Goal: Transaction & Acquisition: Obtain resource

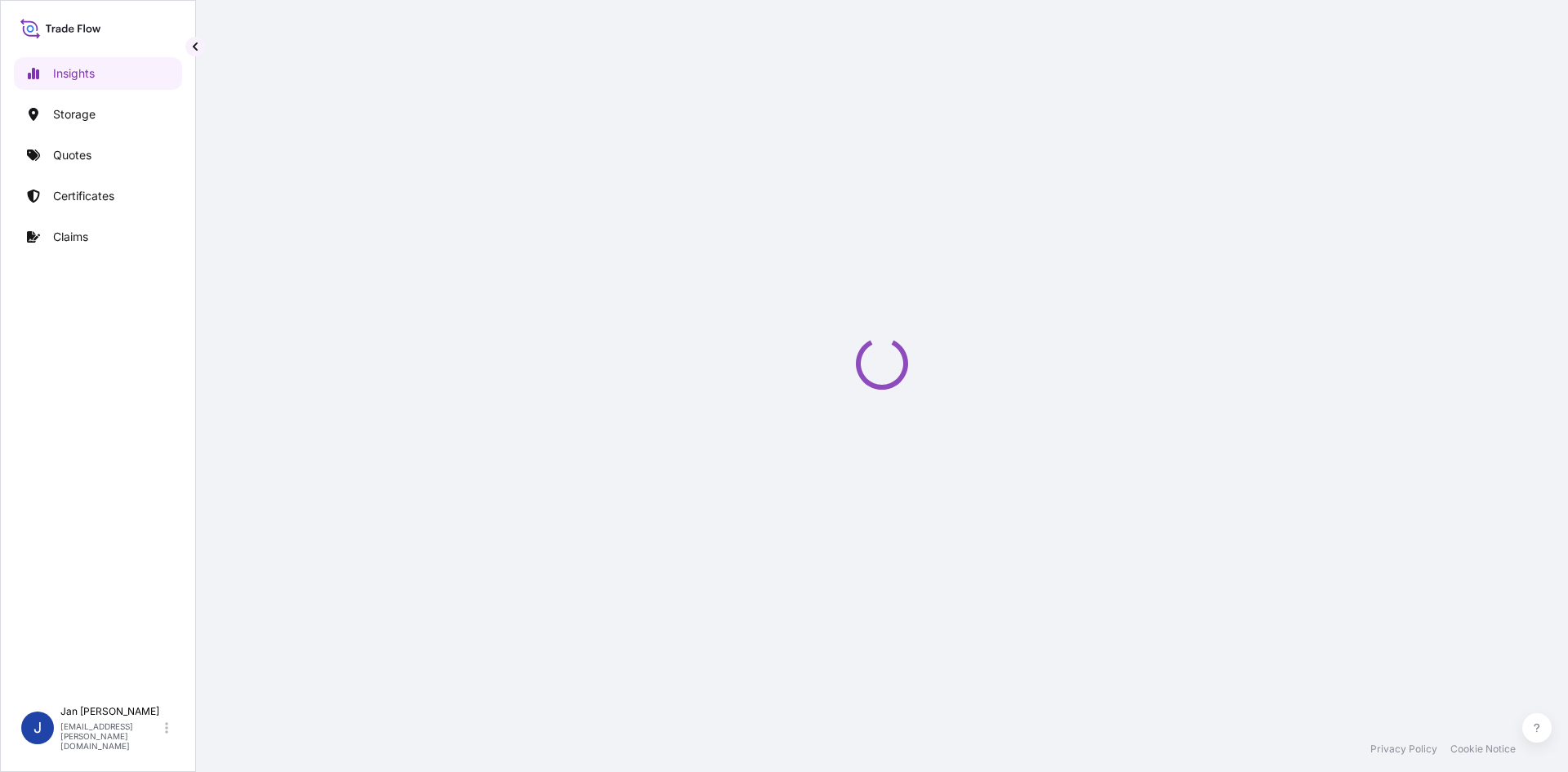
select select "2025"
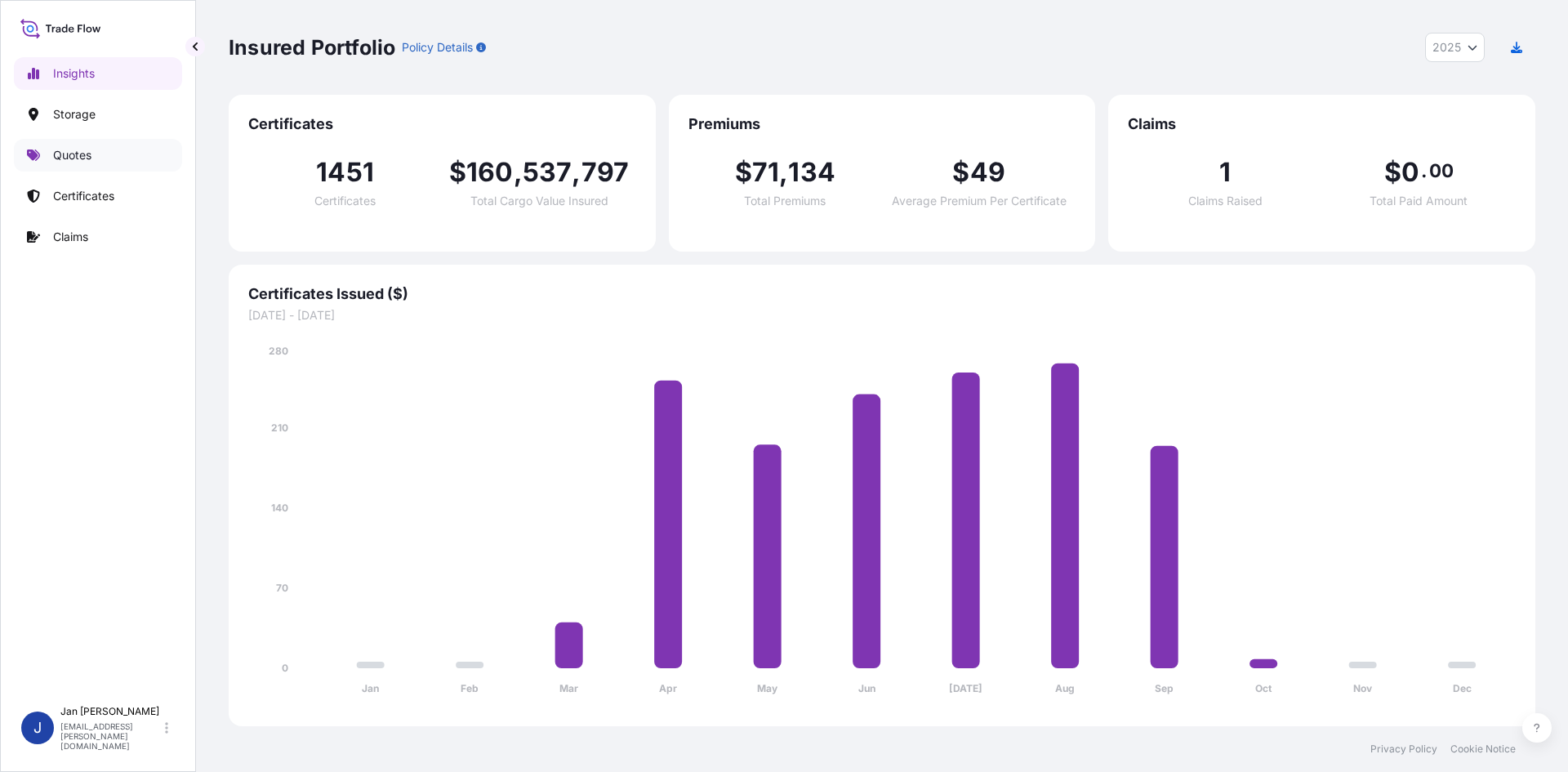
click at [115, 158] on link "Quotes" at bounding box center [98, 155] width 168 height 33
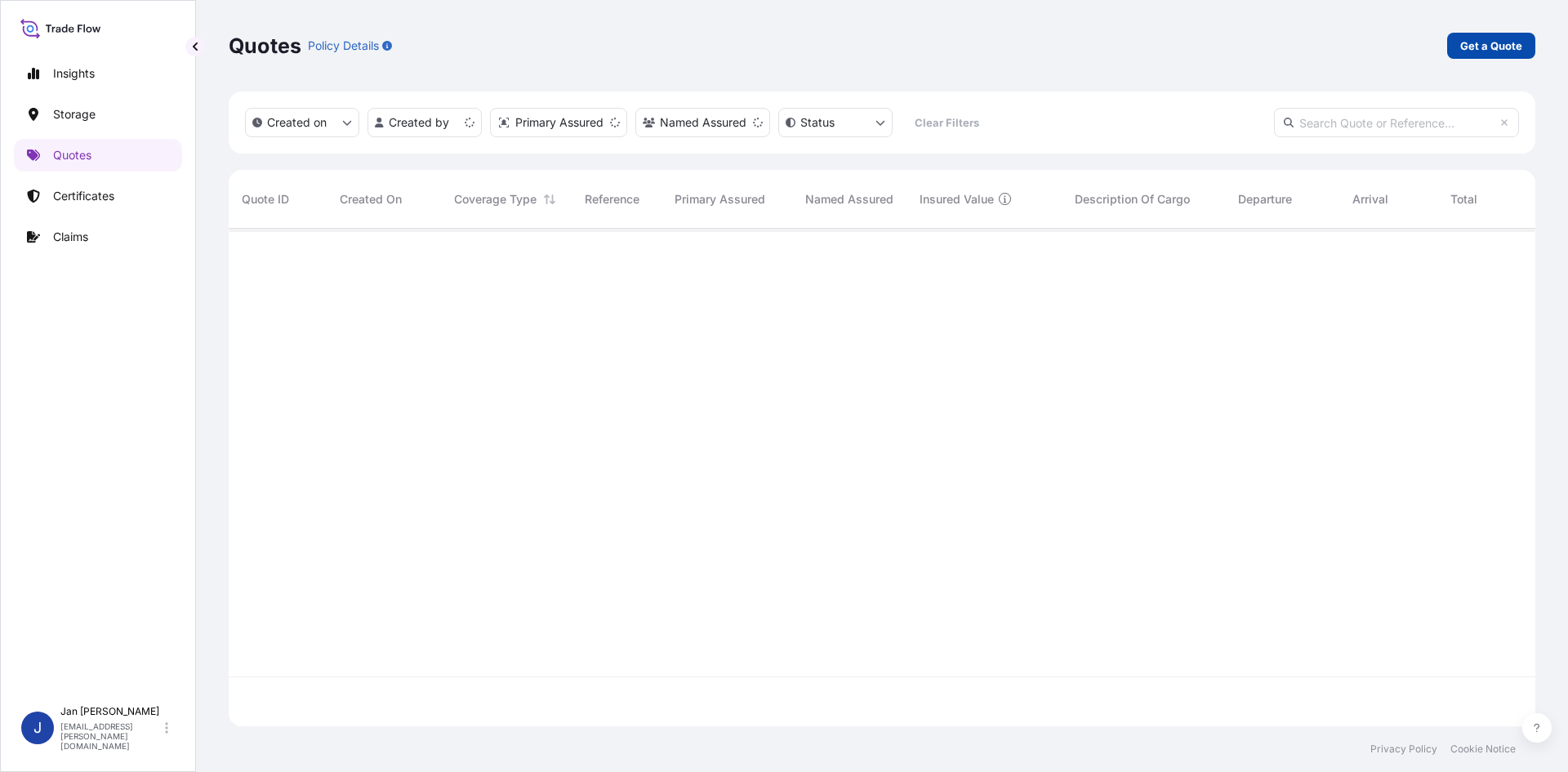
scroll to position [494, 1295]
click at [1503, 53] on p "Get a Quote" at bounding box center [1491, 45] width 62 height 16
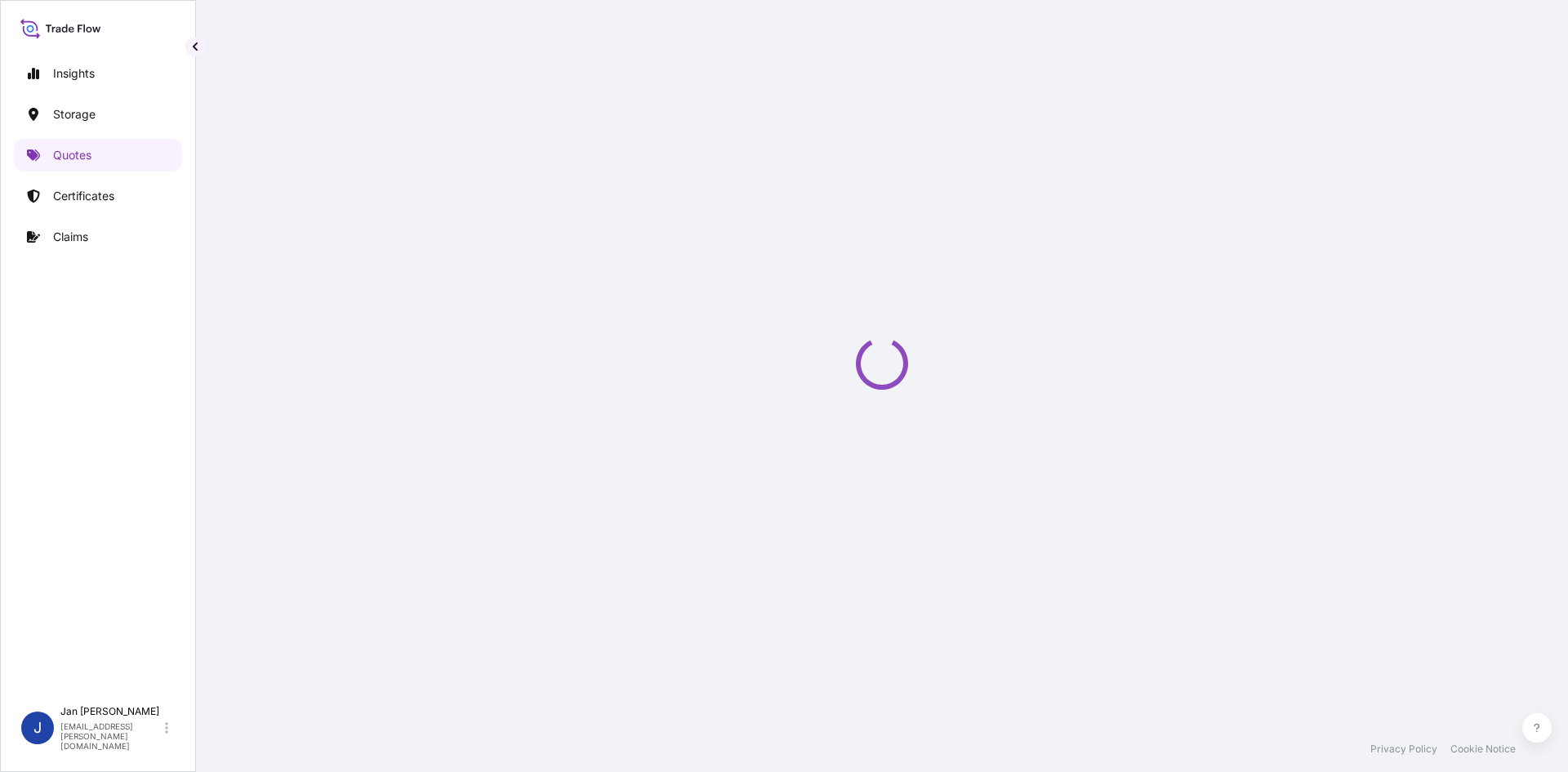
select select "Water"
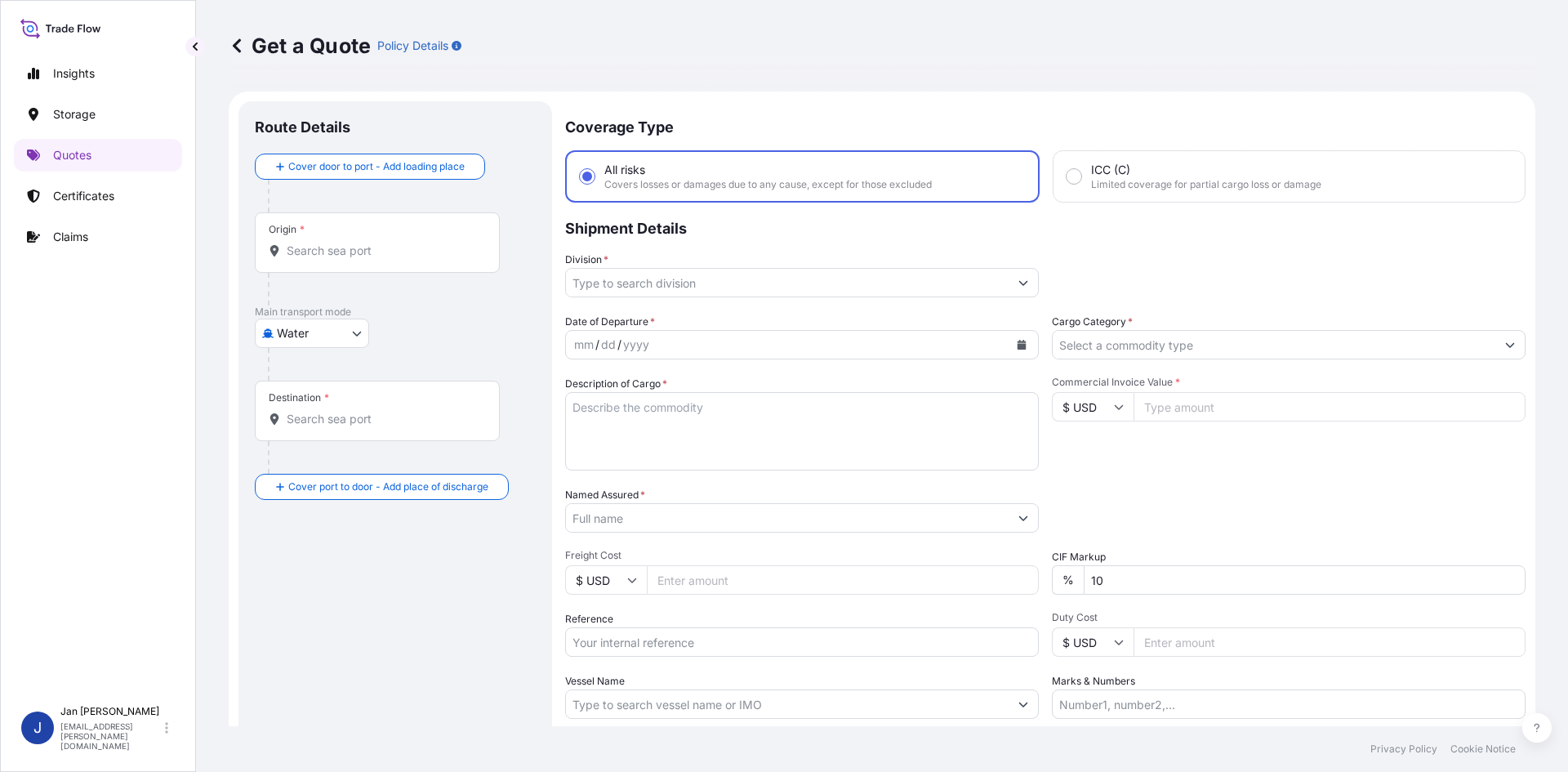
scroll to position [26, 0]
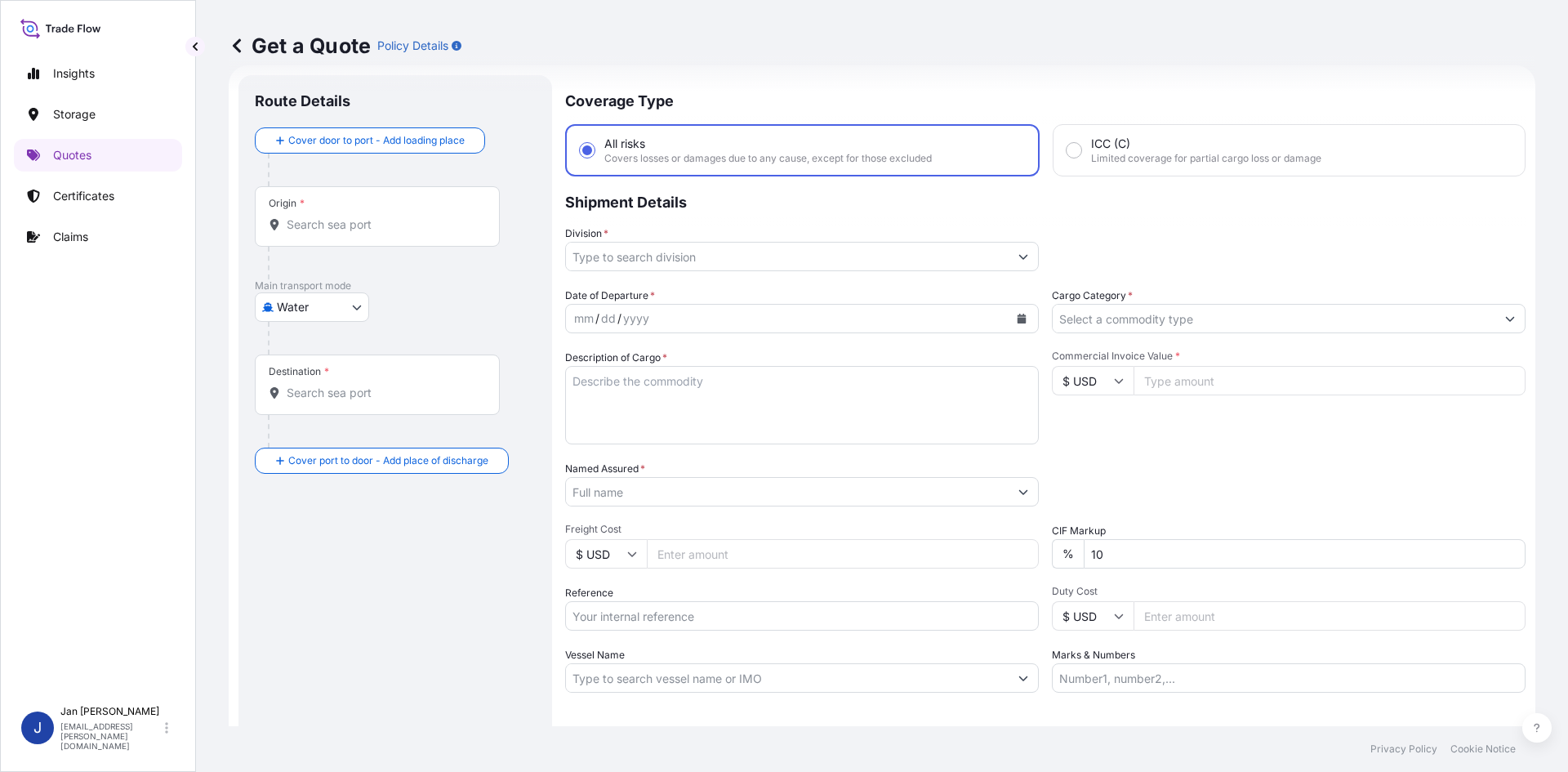
click at [390, 214] on div "Origin *" at bounding box center [377, 216] width 245 height 61
click at [390, 216] on input "Origin *" at bounding box center [383, 224] width 193 height 16
paste input "[GEOGRAPHIC_DATA]"
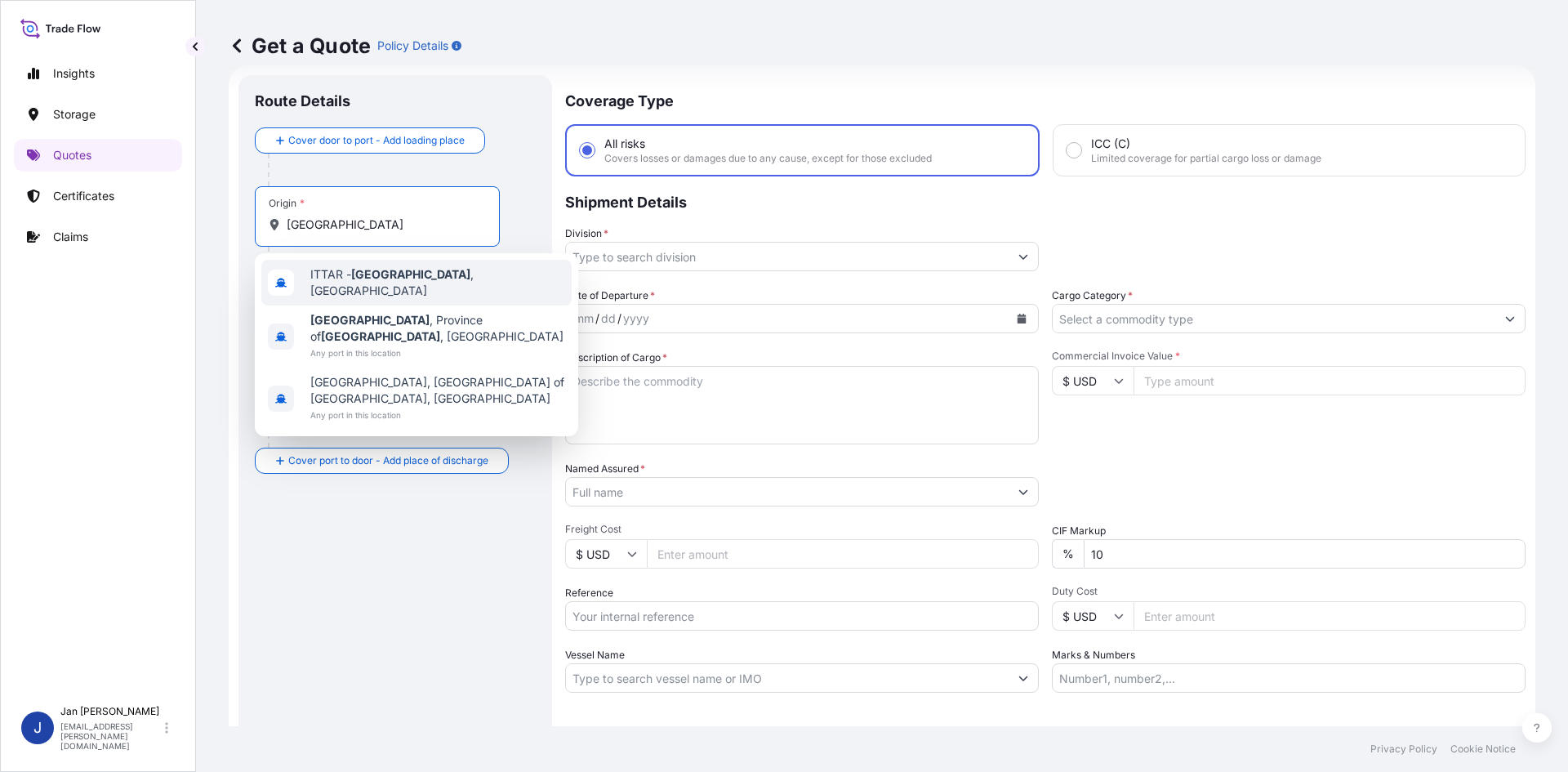
click at [397, 296] on div "ITTAR - [GEOGRAPHIC_DATA] , [GEOGRAPHIC_DATA]" at bounding box center [416, 283] width 310 height 45
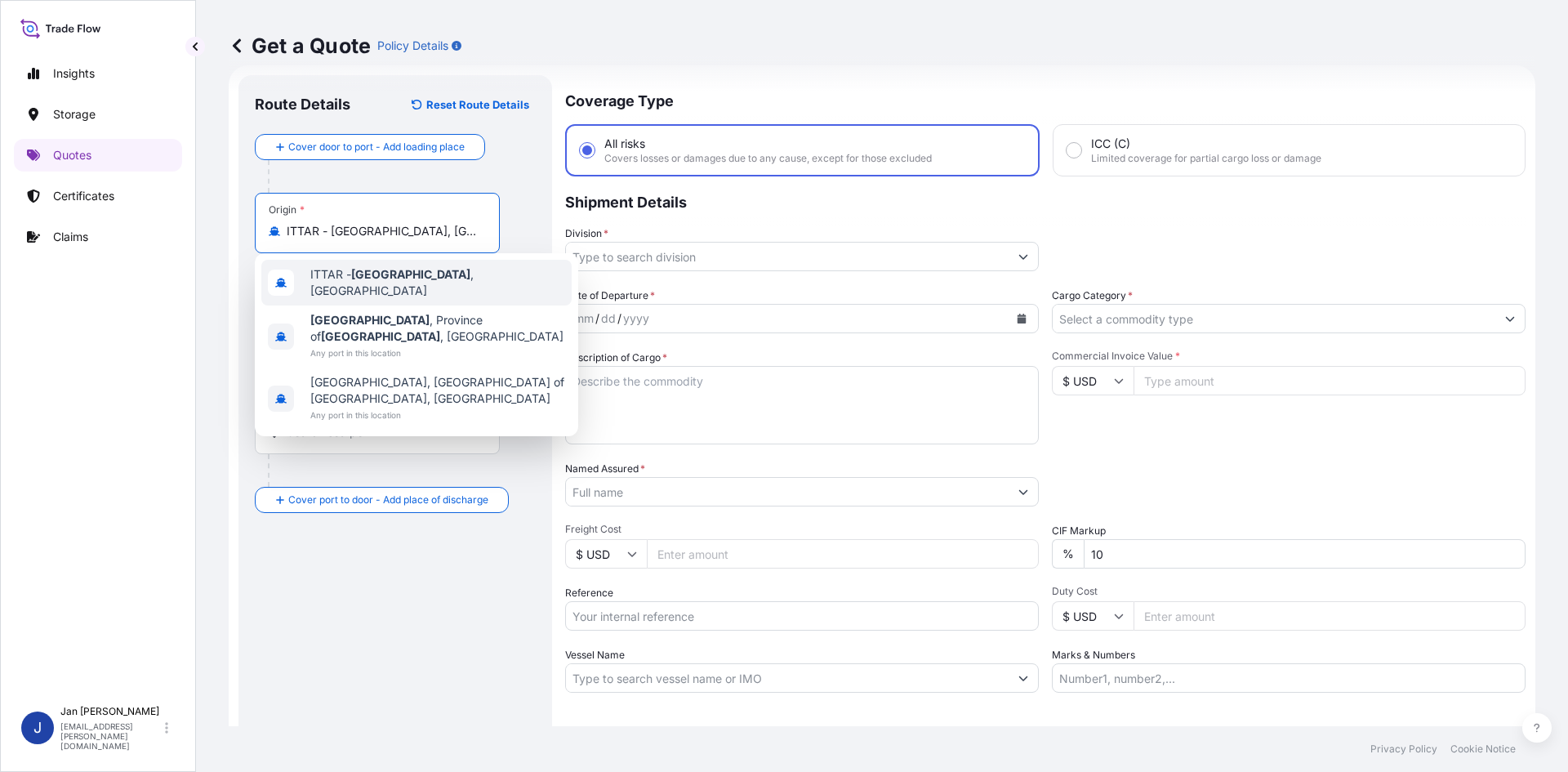
type input "ITTAR - [GEOGRAPHIC_DATA], [GEOGRAPHIC_DATA]"
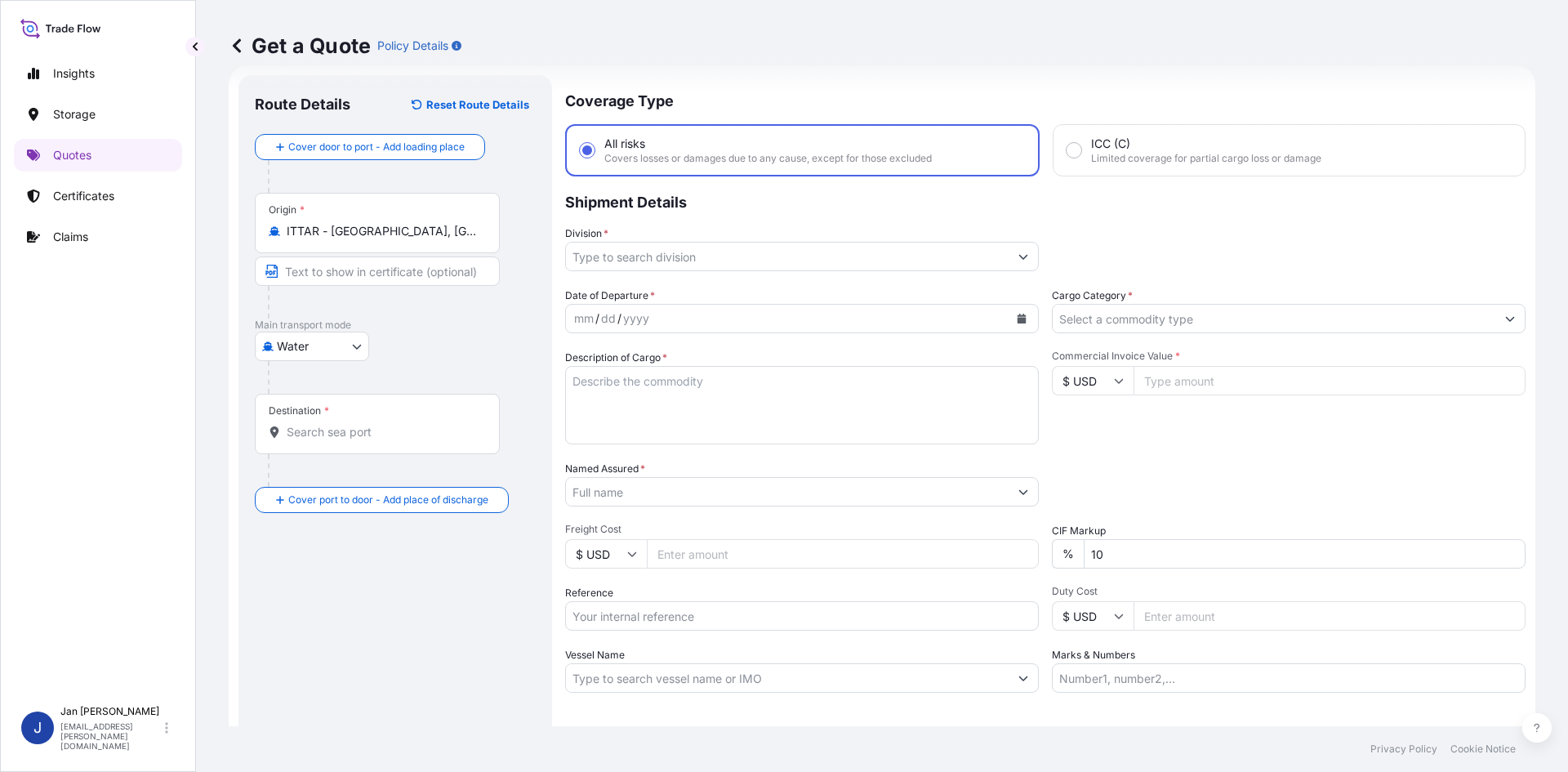
click at [509, 315] on div "Origin * ITTAR - [GEOGRAPHIC_DATA], [GEOGRAPHIC_DATA]" at bounding box center [395, 256] width 281 height 126
click at [463, 420] on div "Destination *" at bounding box center [377, 424] width 245 height 61
click at [463, 424] on input "Destination *" at bounding box center [383, 431] width 193 height 16
paste input "IZMIR"
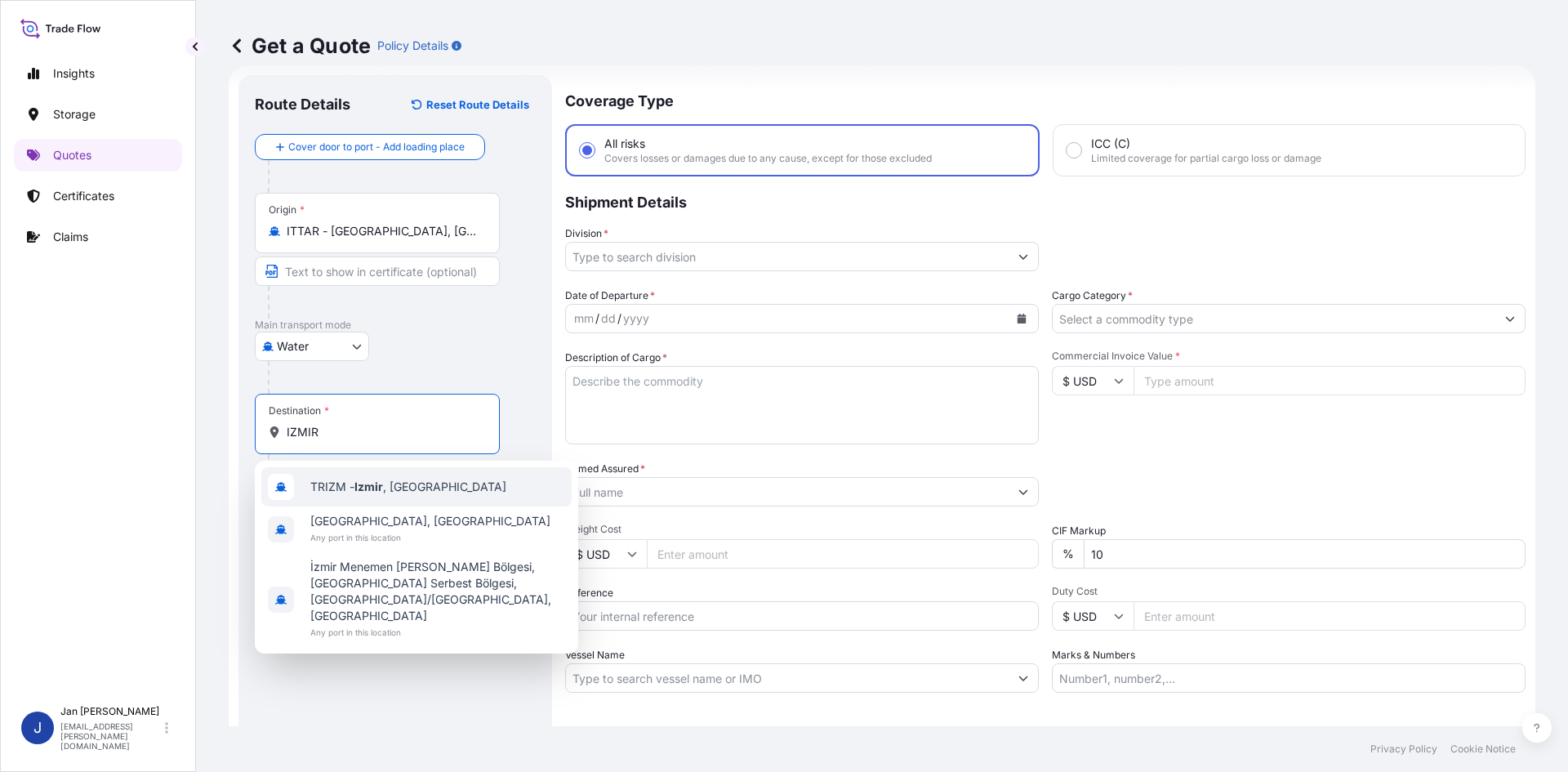
click at [421, 490] on span "TRIZM - [GEOGRAPHIC_DATA] , [GEOGRAPHIC_DATA]" at bounding box center [408, 486] width 196 height 16
type input "TRIZM - [GEOGRAPHIC_DATA], [GEOGRAPHIC_DATA]"
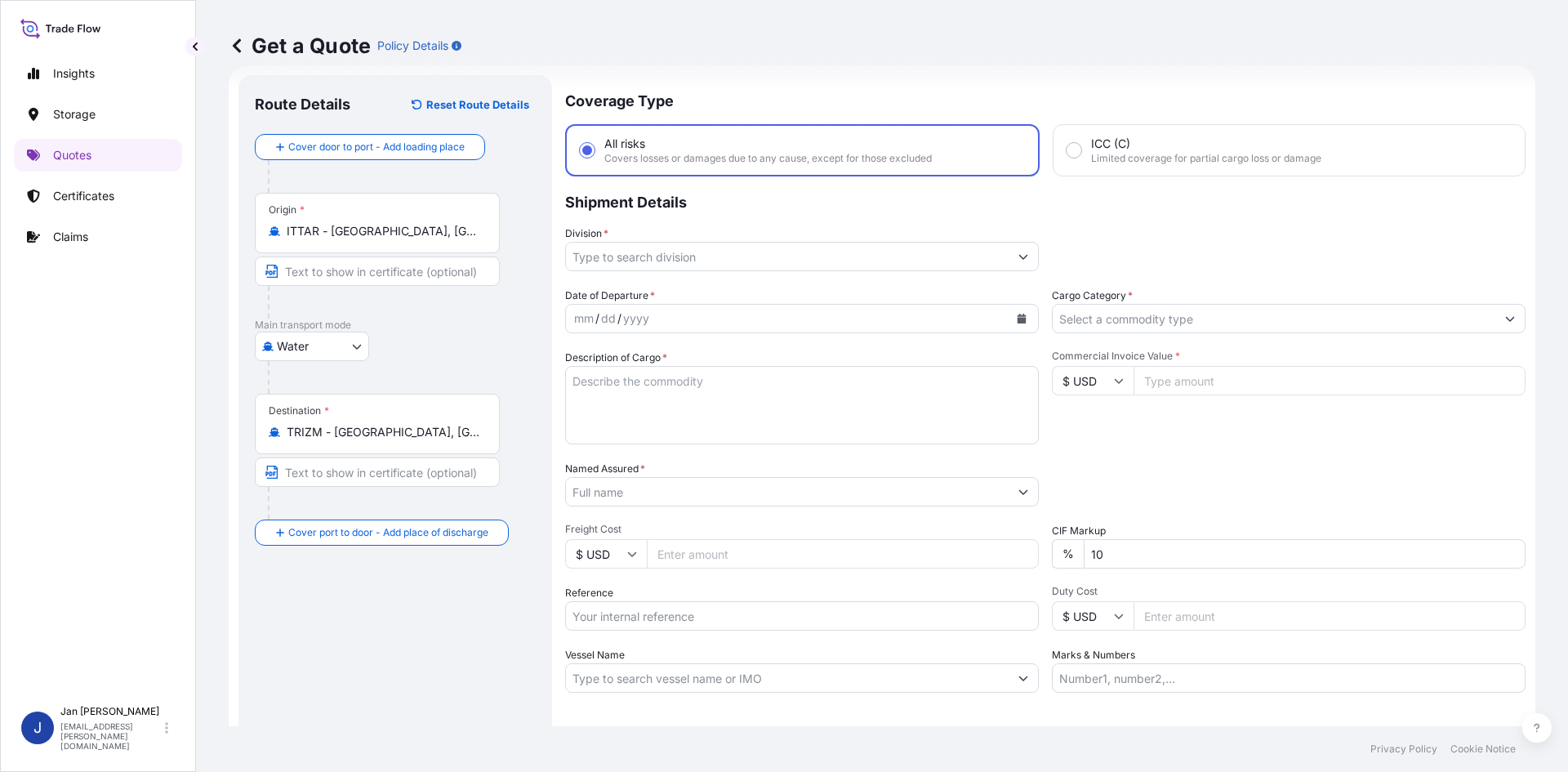
click at [418, 584] on div "Route Details Reset Route Details Cover door to port - Add loading place Place …" at bounding box center [395, 445] width 281 height 706
click at [1009, 320] on button "Calendar" at bounding box center [1021, 318] width 26 height 26
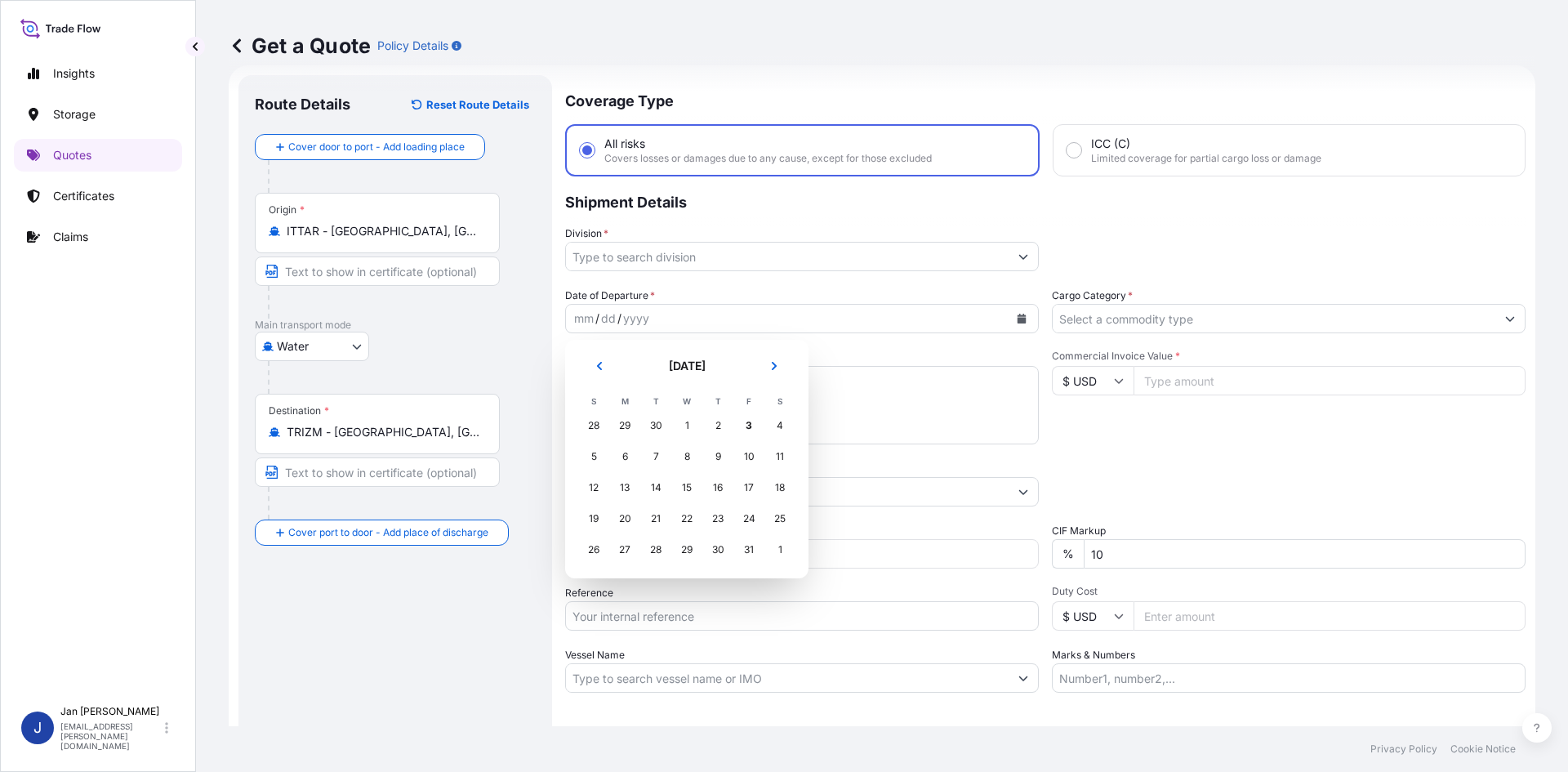
click at [596, 364] on icon "Previous" at bounding box center [600, 366] width 10 height 10
click at [599, 518] on div "21" at bounding box center [593, 518] width 29 height 29
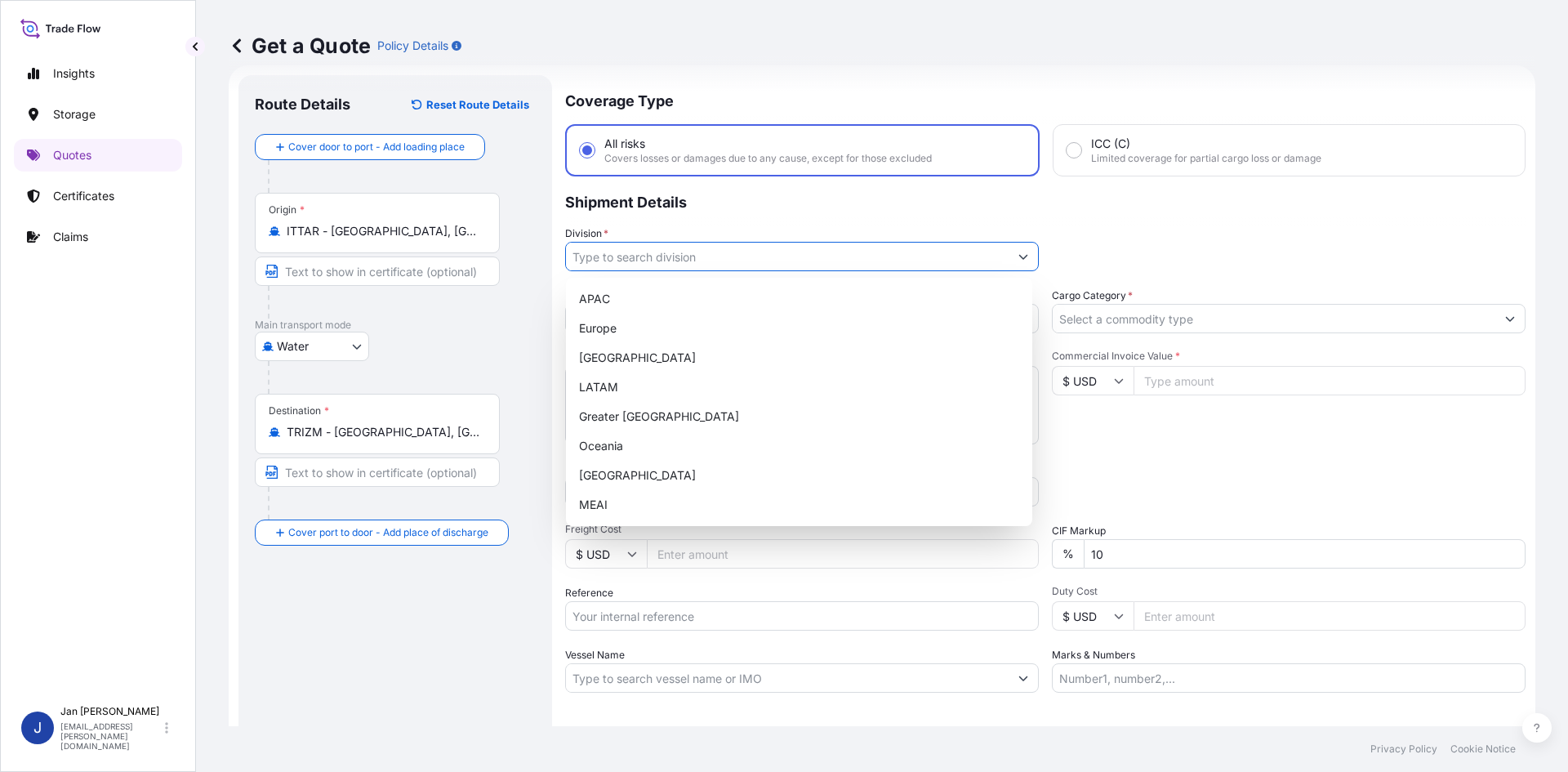
click at [681, 255] on input "Division *" at bounding box center [787, 256] width 442 height 29
click at [686, 330] on div "Europe" at bounding box center [799, 328] width 453 height 29
type input "Europe"
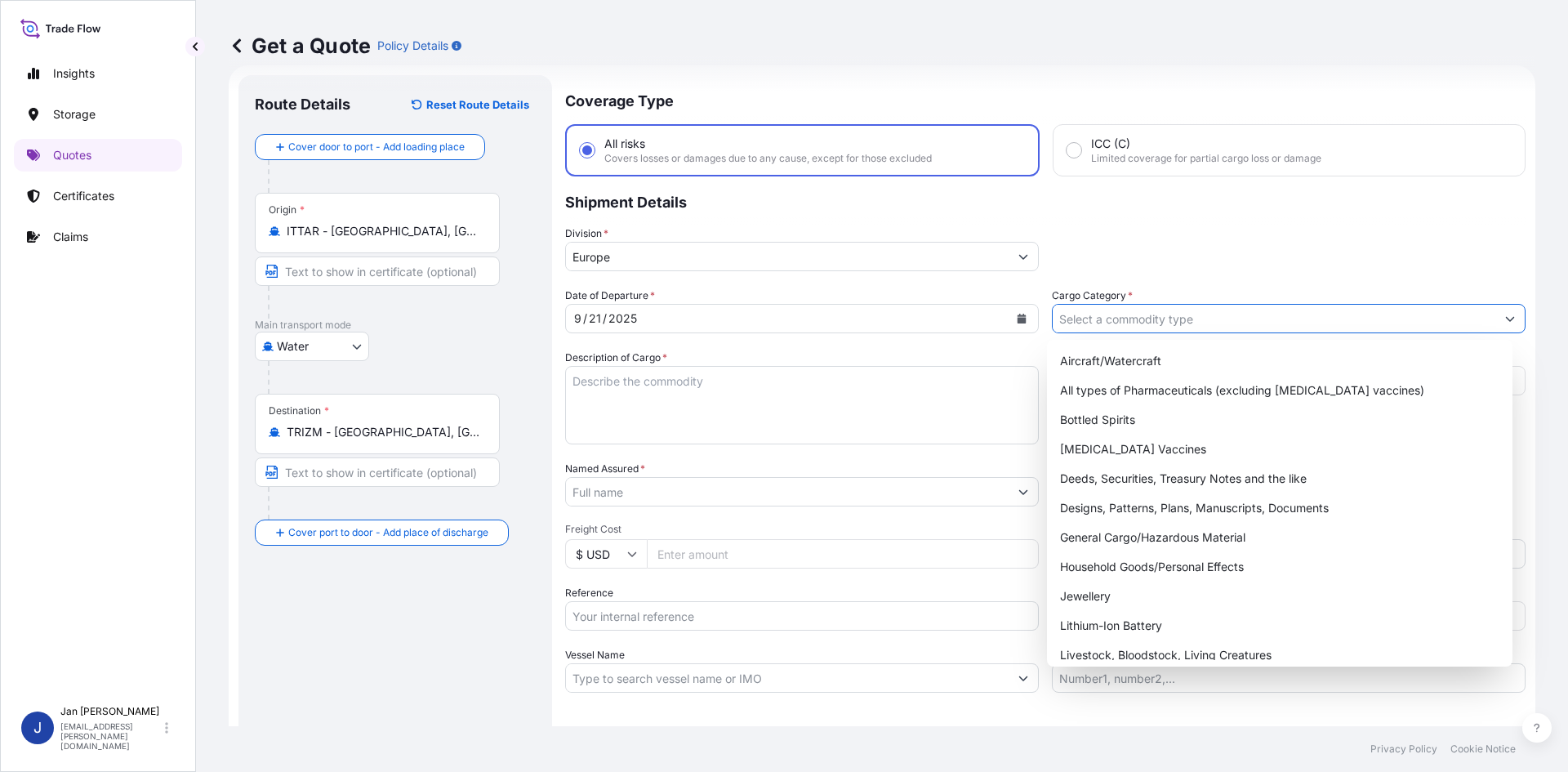
click at [1158, 313] on input "Cargo Category *" at bounding box center [1274, 318] width 442 height 29
click at [1165, 536] on div "General Cargo/Hazardous Material" at bounding box center [1280, 537] width 453 height 29
type input "General Cargo/Hazardous Material"
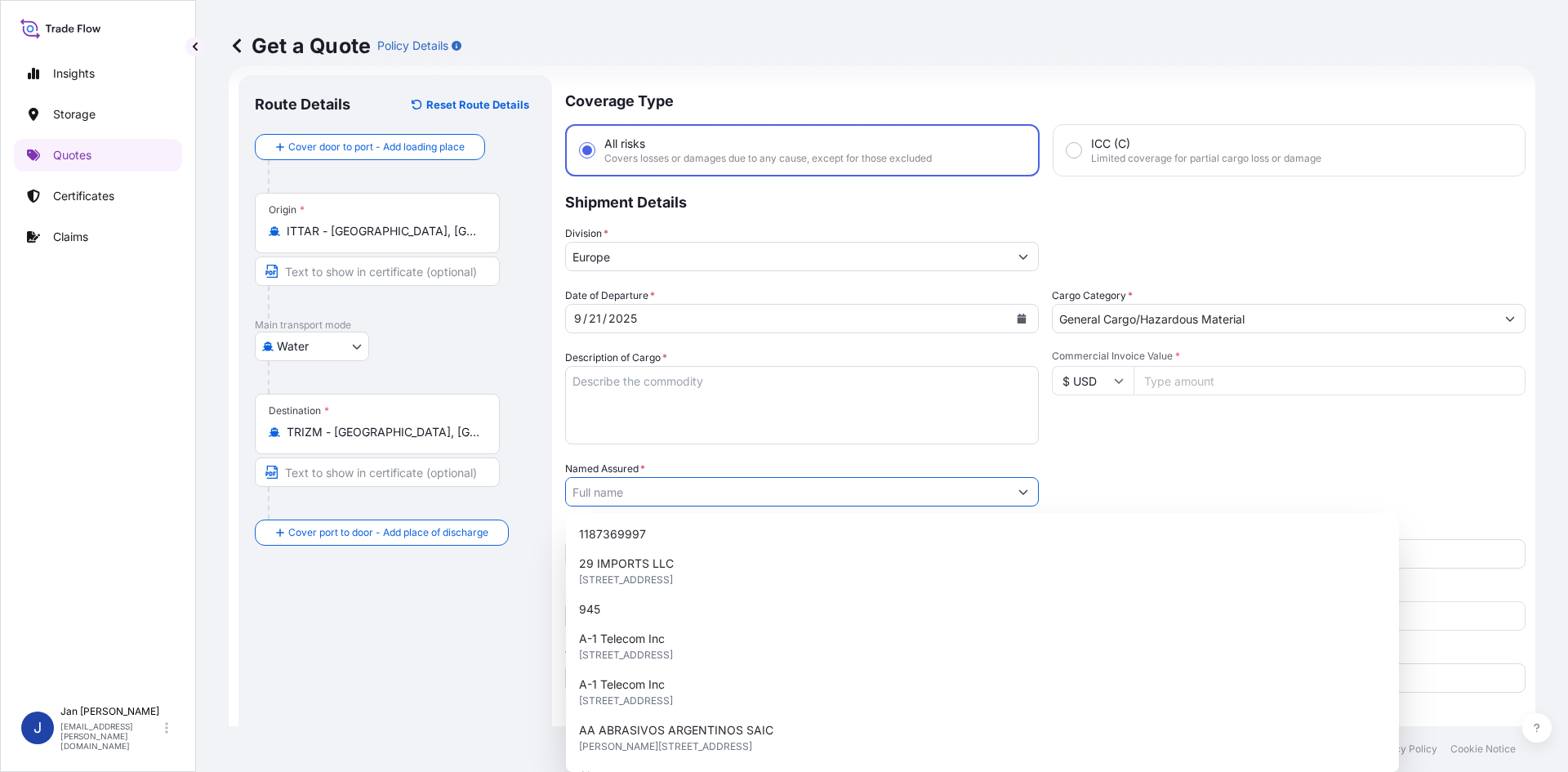
click at [881, 489] on input "Named Assured *" at bounding box center [787, 491] width 442 height 29
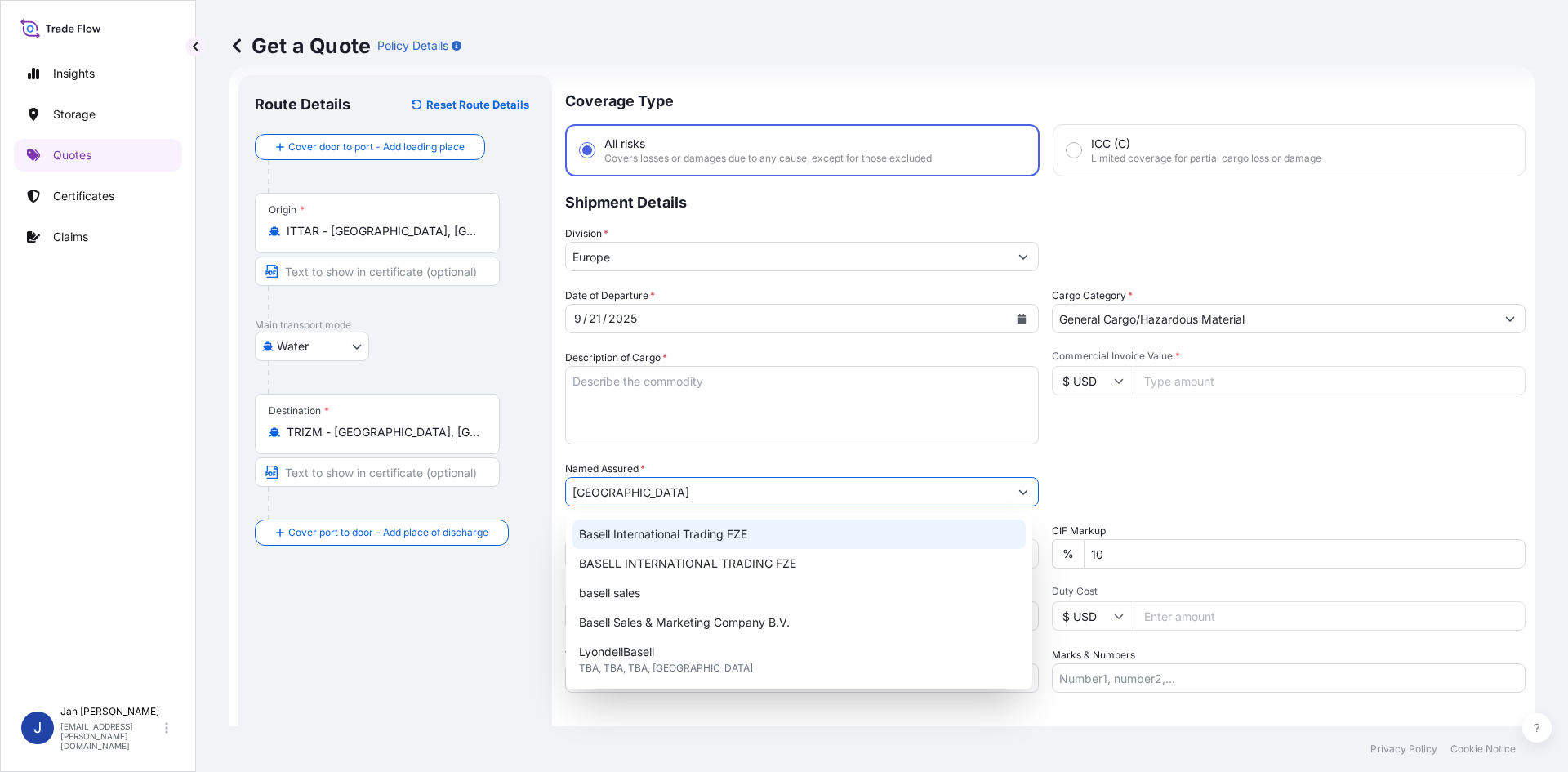
click at [753, 541] on div "Basell International Trading FZE" at bounding box center [799, 534] width 453 height 29
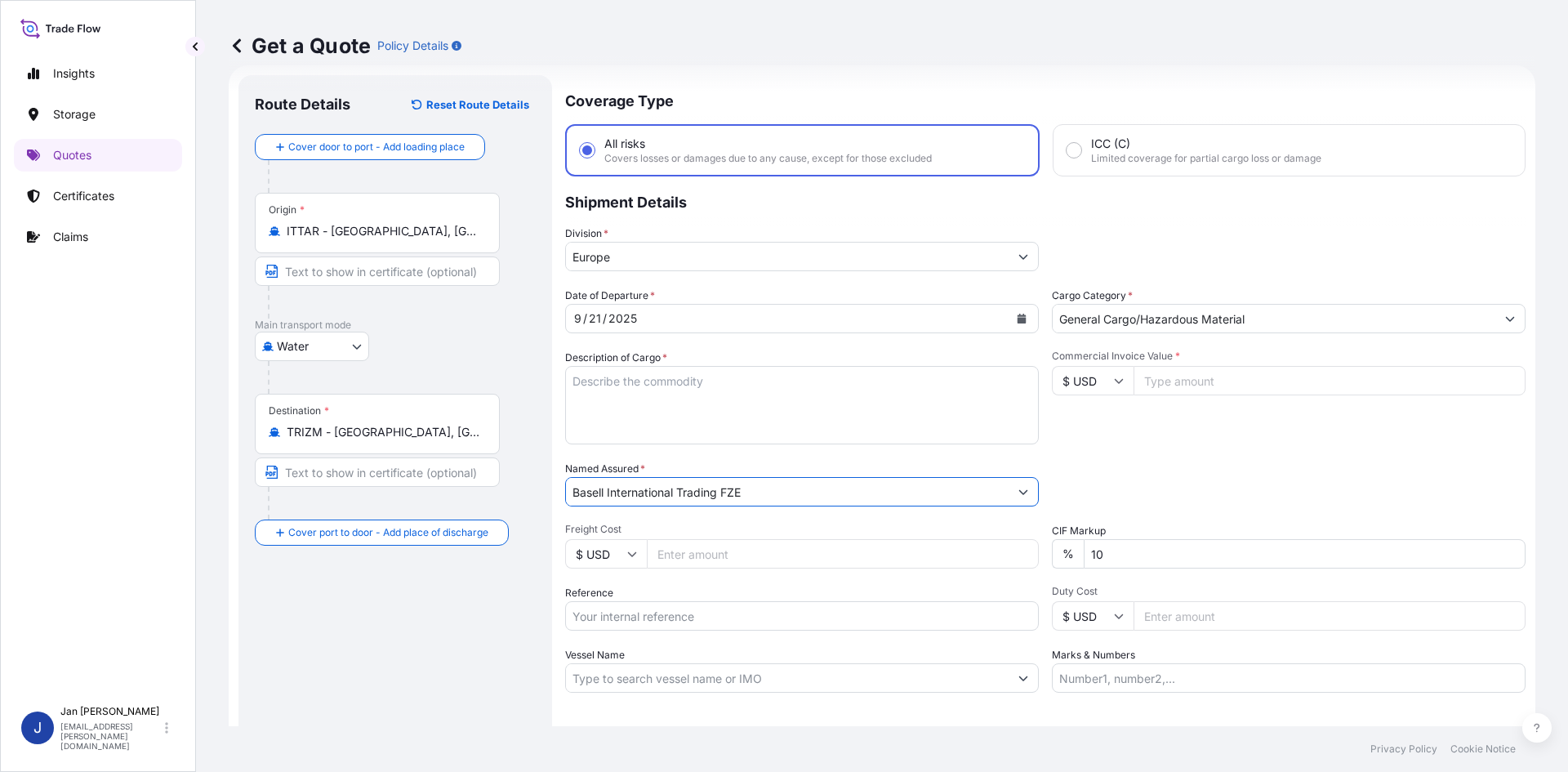
type input "Basell International Trading FZE"
click at [1179, 458] on div "Date of Departure * [DATE] Cargo Category * General Cargo/Hazardous Material De…" at bounding box center [1046, 490] width 961 height 405
drag, startPoint x: 1141, startPoint y: 363, endPoint x: 1147, endPoint y: 376, distance: 14.3
click at [1152, 372] on div "Commercial Invoice Value * $ USD" at bounding box center [1289, 397] width 474 height 95
click at [1147, 376] on input "Commercial Invoice Value *" at bounding box center [1330, 380] width 392 height 29
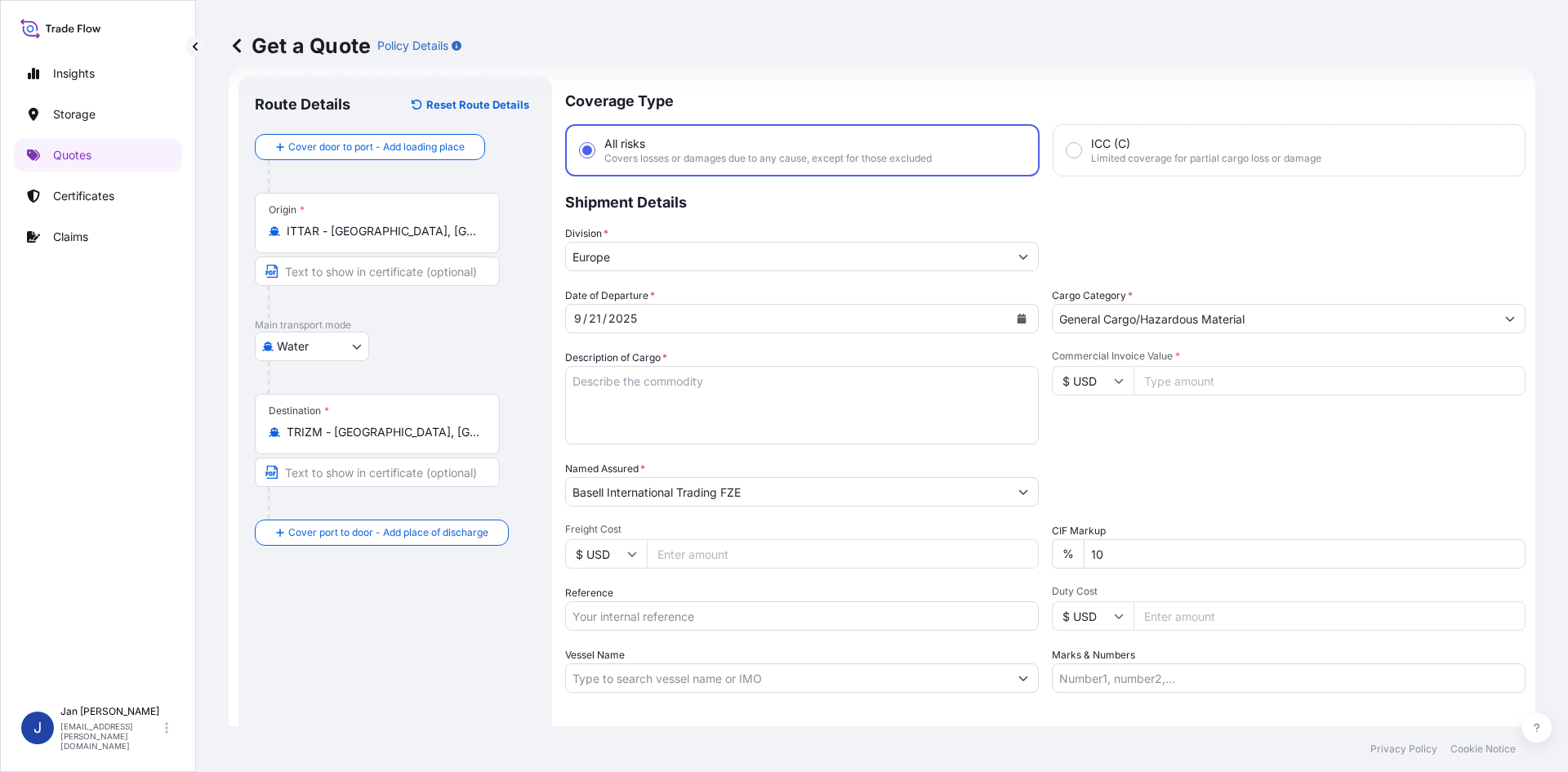
paste input "100118.16"
type input "100118.16"
click at [1078, 384] on input "$ USD" at bounding box center [1093, 380] width 82 height 29
click at [1094, 432] on div "€ EUR" at bounding box center [1088, 425] width 69 height 31
type input "€ EUR"
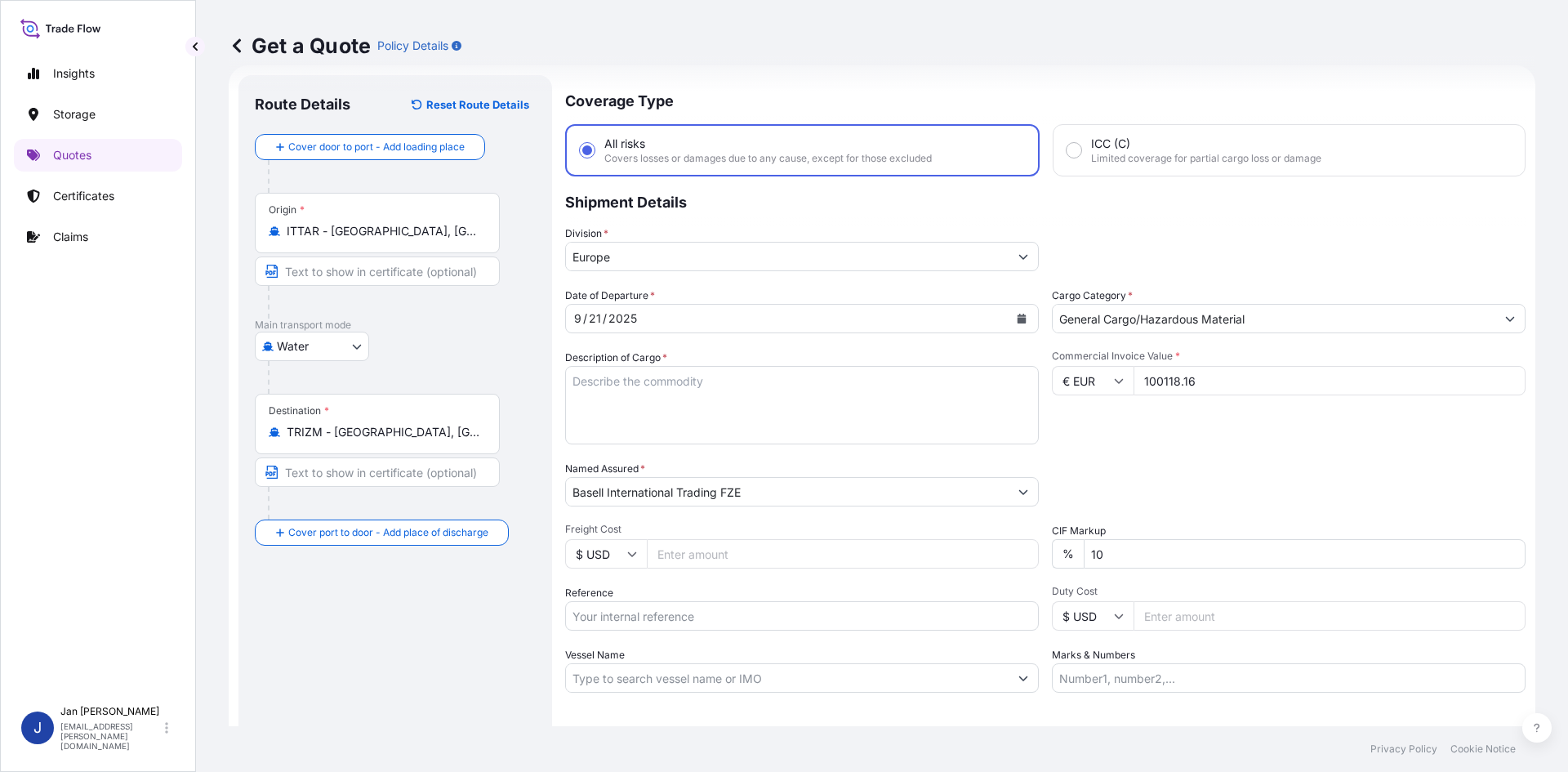
click at [1252, 442] on div "Commercial Invoice Value * € EUR 100118.16" at bounding box center [1289, 397] width 474 height 95
click at [713, 621] on input "Reference" at bounding box center [802, 616] width 474 height 29
paste input "1505193855"
click at [775, 605] on input "1505193855" at bounding box center [802, 616] width 474 height 29
paste input "5013212975"
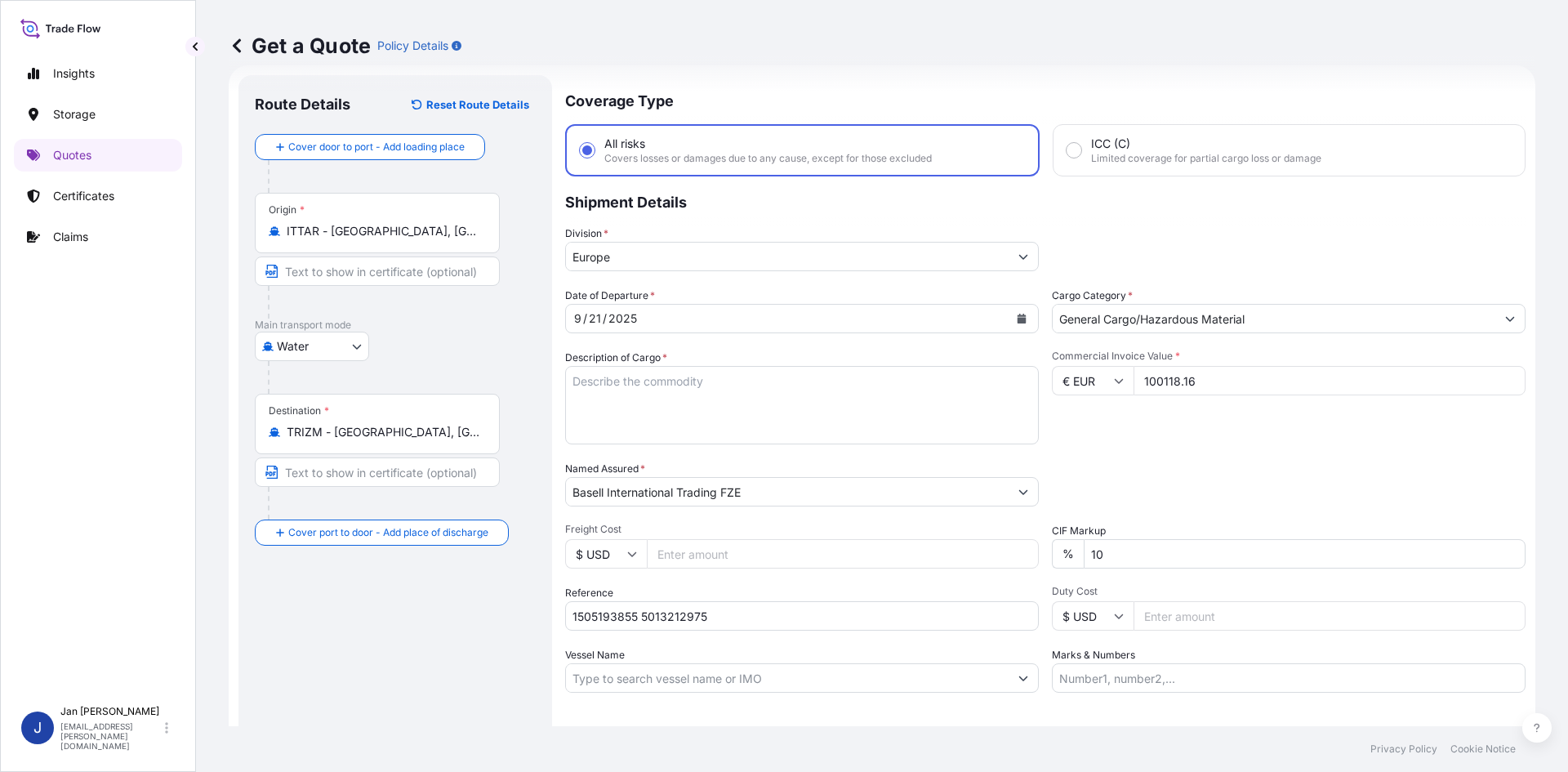
click at [767, 627] on input "1505193855 5013212975" at bounding box center [802, 616] width 474 height 29
paste input "5013215054"
type input "1505193855 5013212975 5013215054"
drag, startPoint x: 700, startPoint y: 401, endPoint x: 674, endPoint y: 405, distance: 26.3
click at [700, 401] on textarea "Description of Cargo *" at bounding box center [802, 405] width 474 height 78
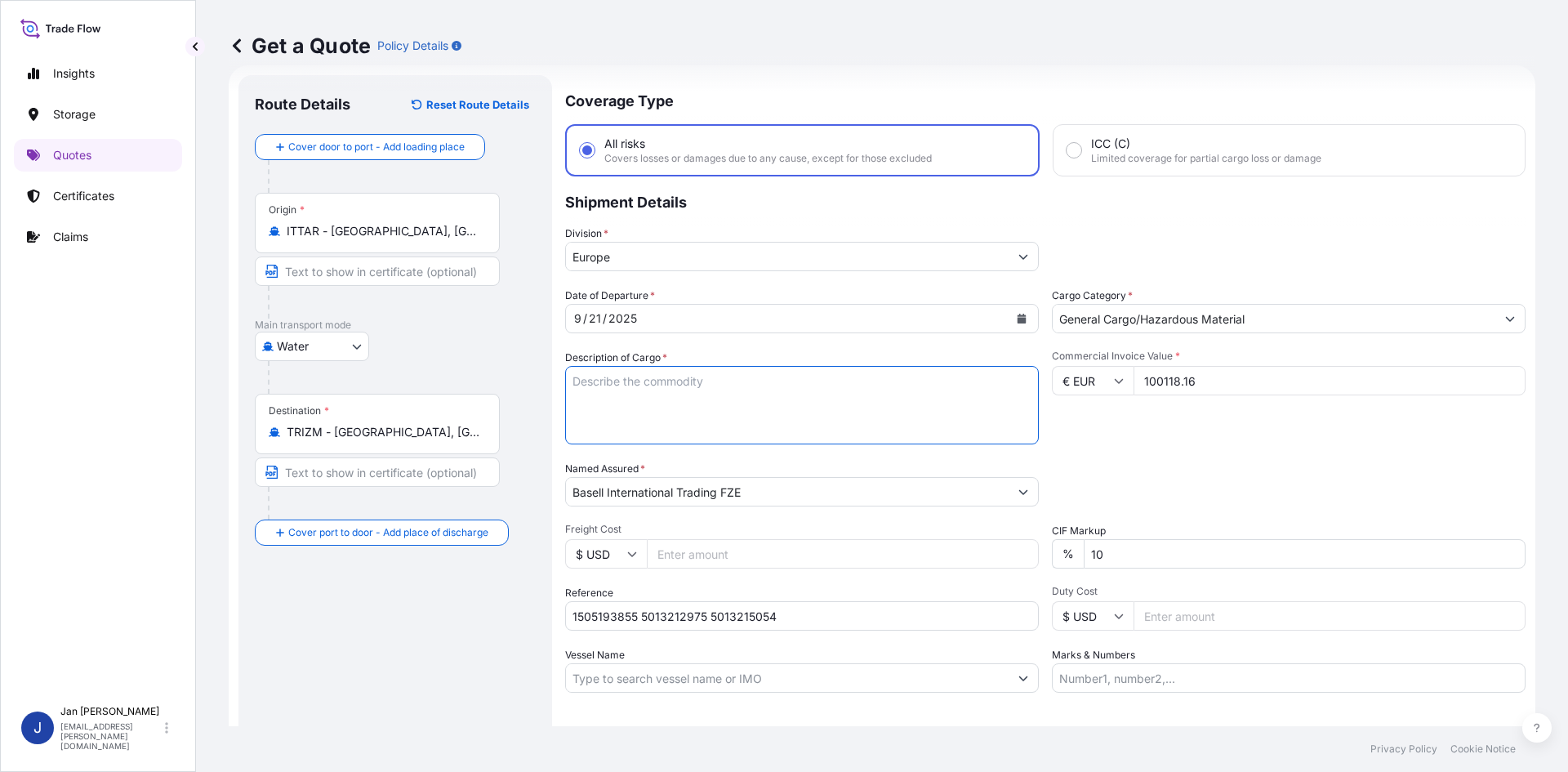
paste textarea "BAGS LOADED ONTO 54 PALLETS LOADED INTO 3 40' CONTAINER(S) ADSTIF HA612M"
click at [575, 379] on textarea "BAGS LOADED ONTO 54 PALLETS LOADED INTO 3 40' CONTAINER(S) ADSTIF HA612M" at bounding box center [802, 405] width 474 height 78
type textarea "2970 BAGS LOADED ONTO 54 PALLETS LOADED INTO 3 40' CONTAINER(S) ADSTIF HA612M"
click at [1107, 688] on input "Marks & Numbers" at bounding box center [1289, 678] width 474 height 29
paste input "POLIBAK/ [GEOGRAPHIC_DATA]"
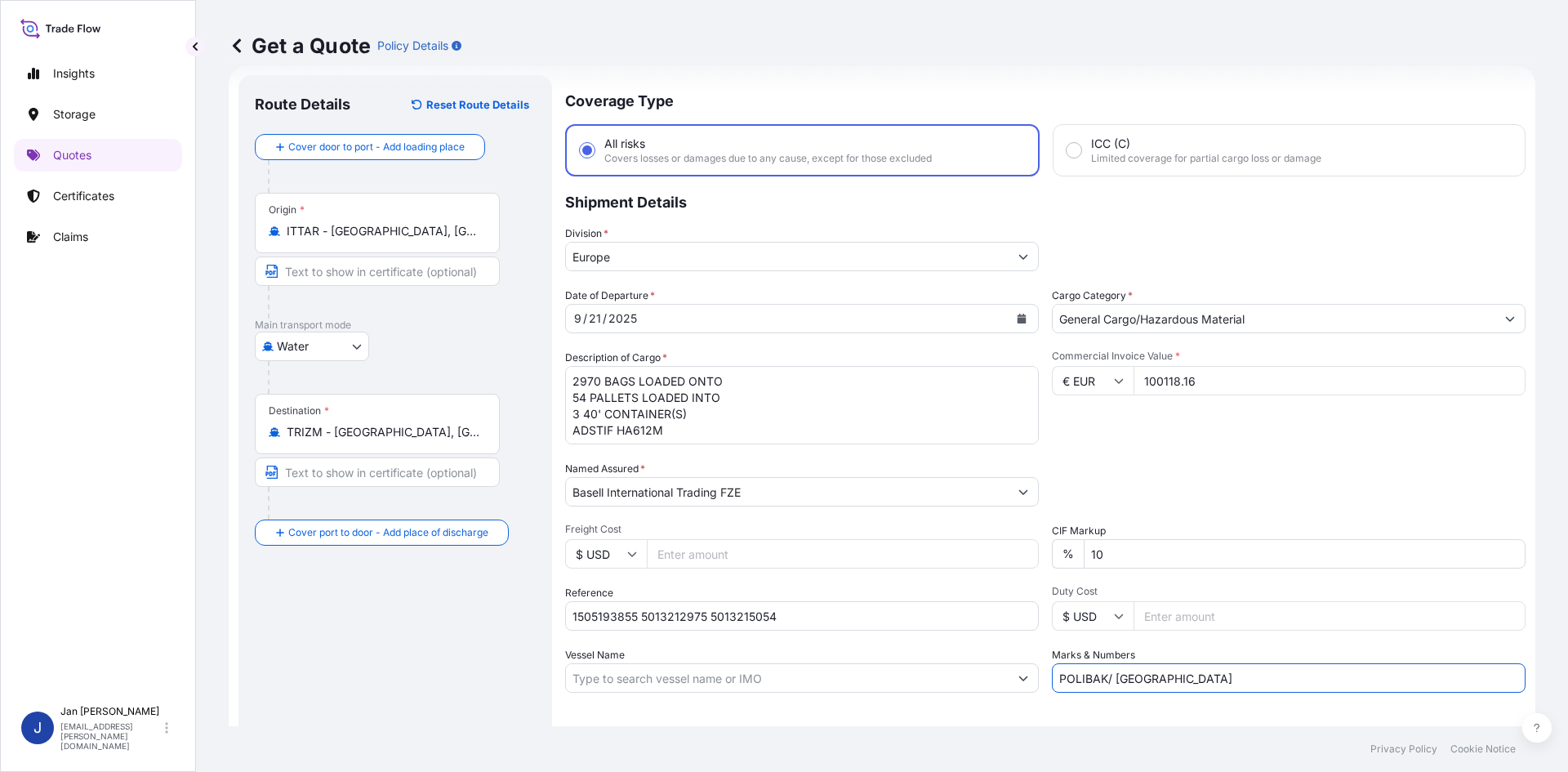
type input "POLIBAK/ [GEOGRAPHIC_DATA]"
click at [1100, 707] on div "Letter of Credit This shipment has a letter of credit Letter of credit * Letter…" at bounding box center [1046, 737] width 961 height 63
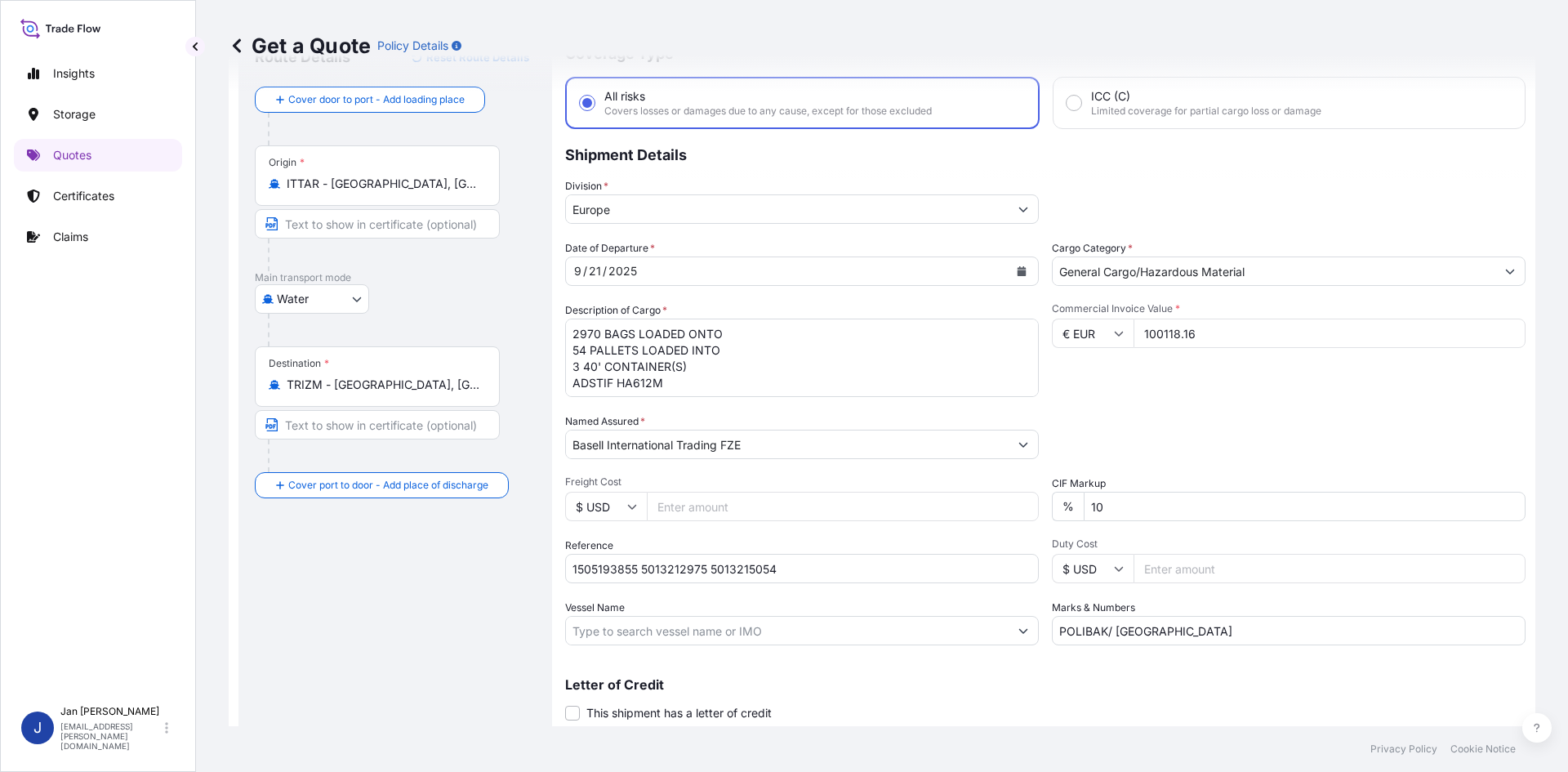
scroll to position [124, 0]
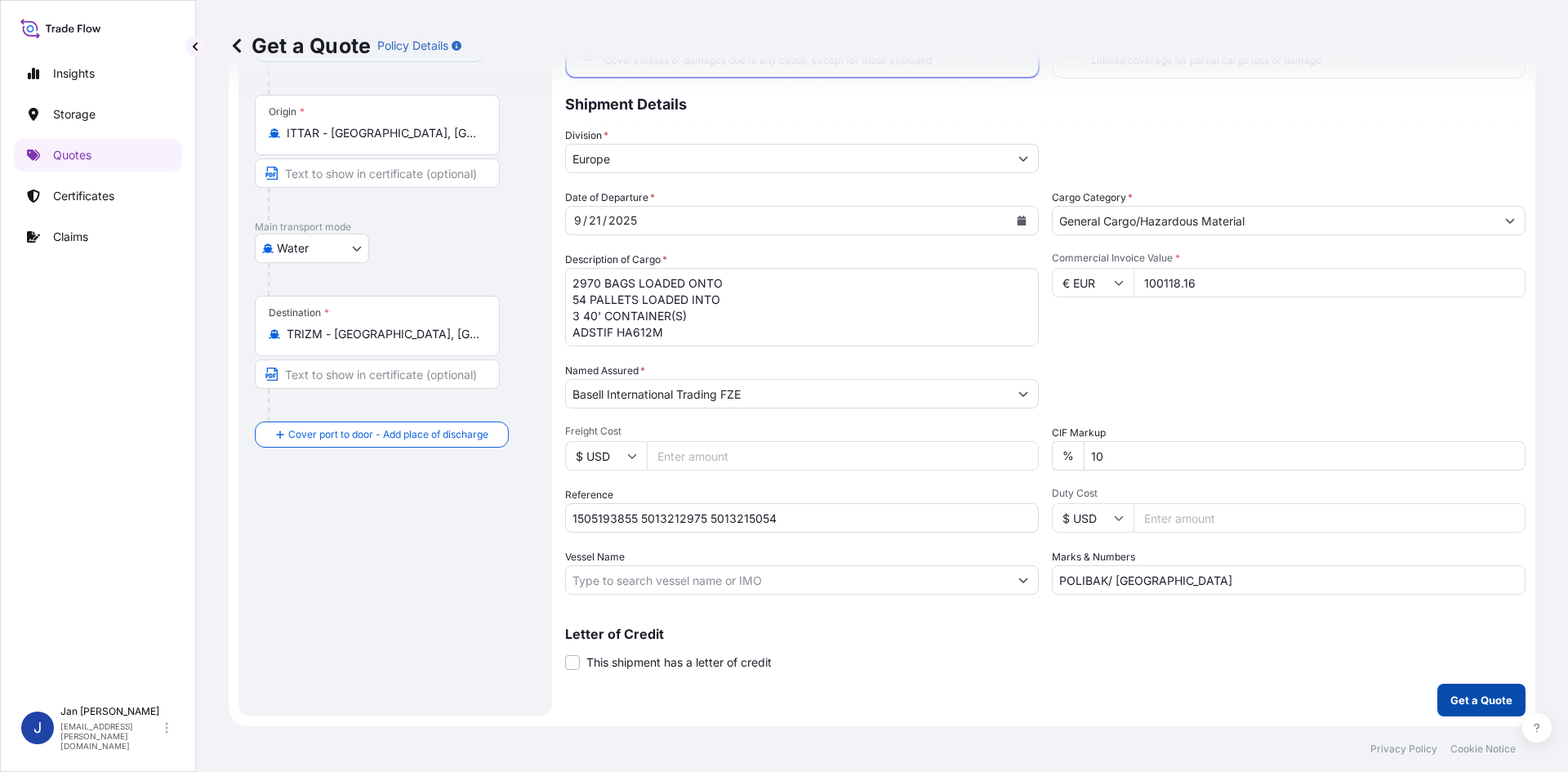
click at [1478, 691] on button "Get a Quote" at bounding box center [1481, 700] width 88 height 33
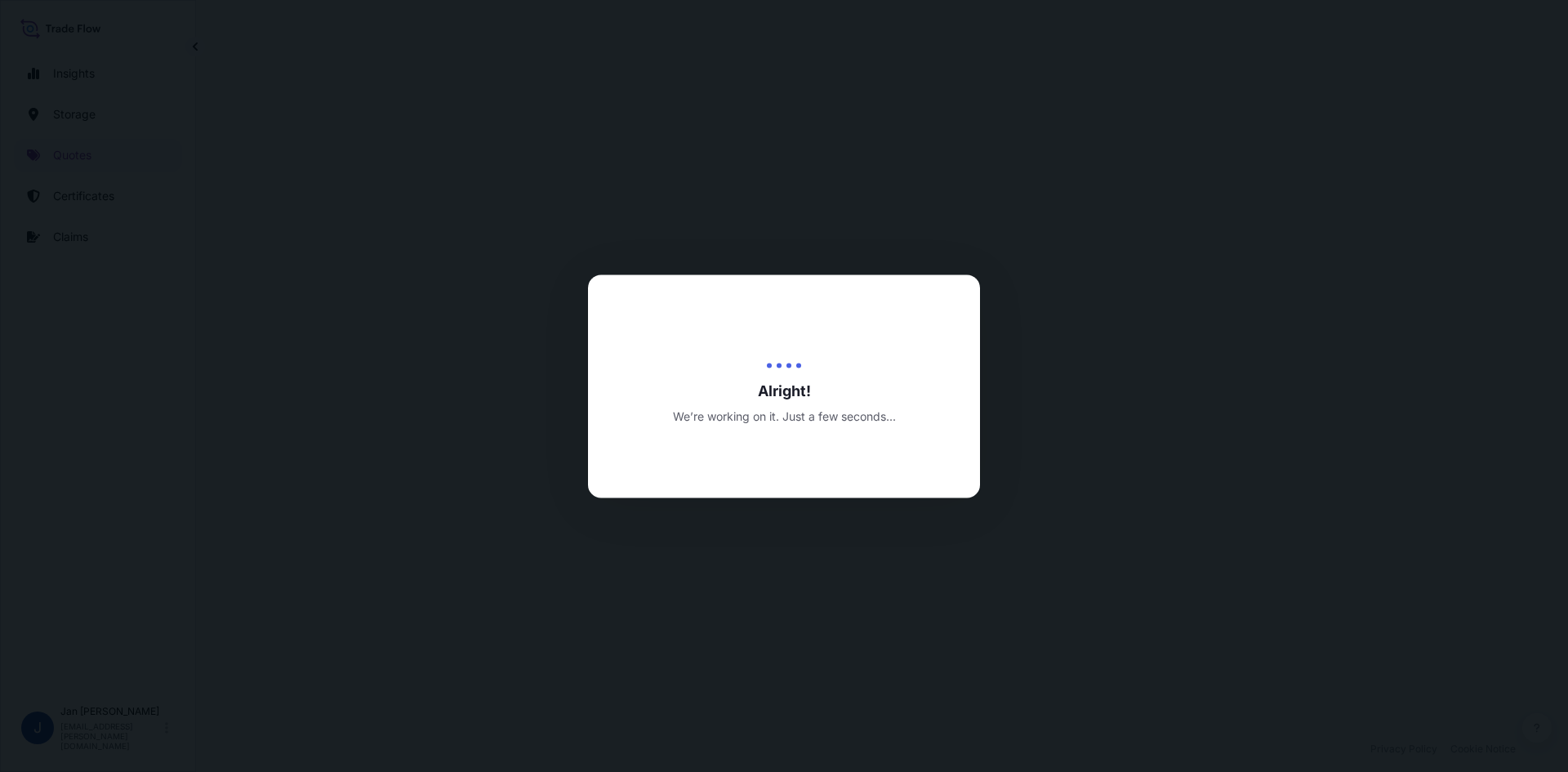
select select "Water"
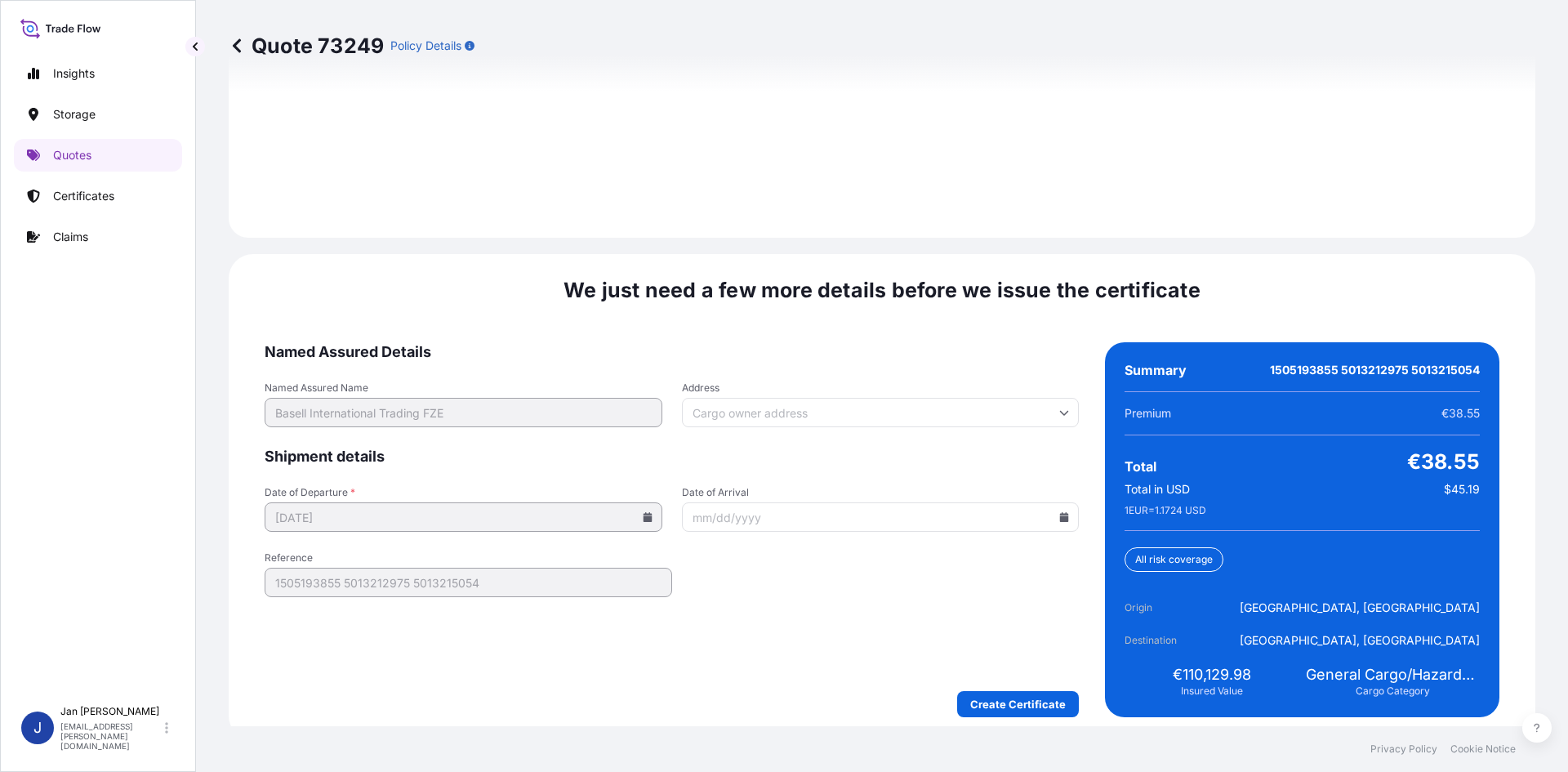
scroll to position [2343, 0]
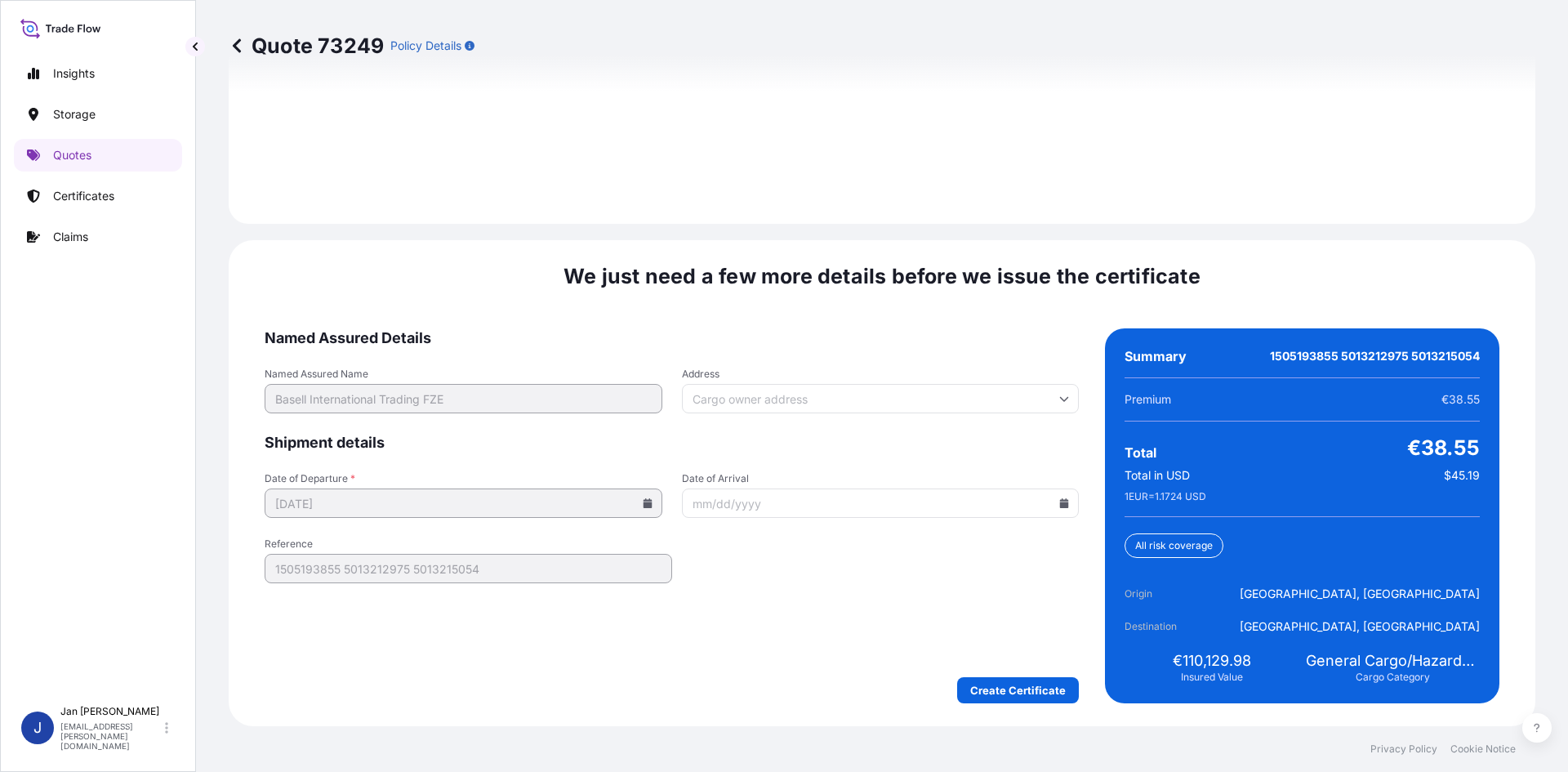
click at [1011, 704] on div "We just need a few more details before we issue the certificate Named Assured D…" at bounding box center [882, 483] width 1307 height 486
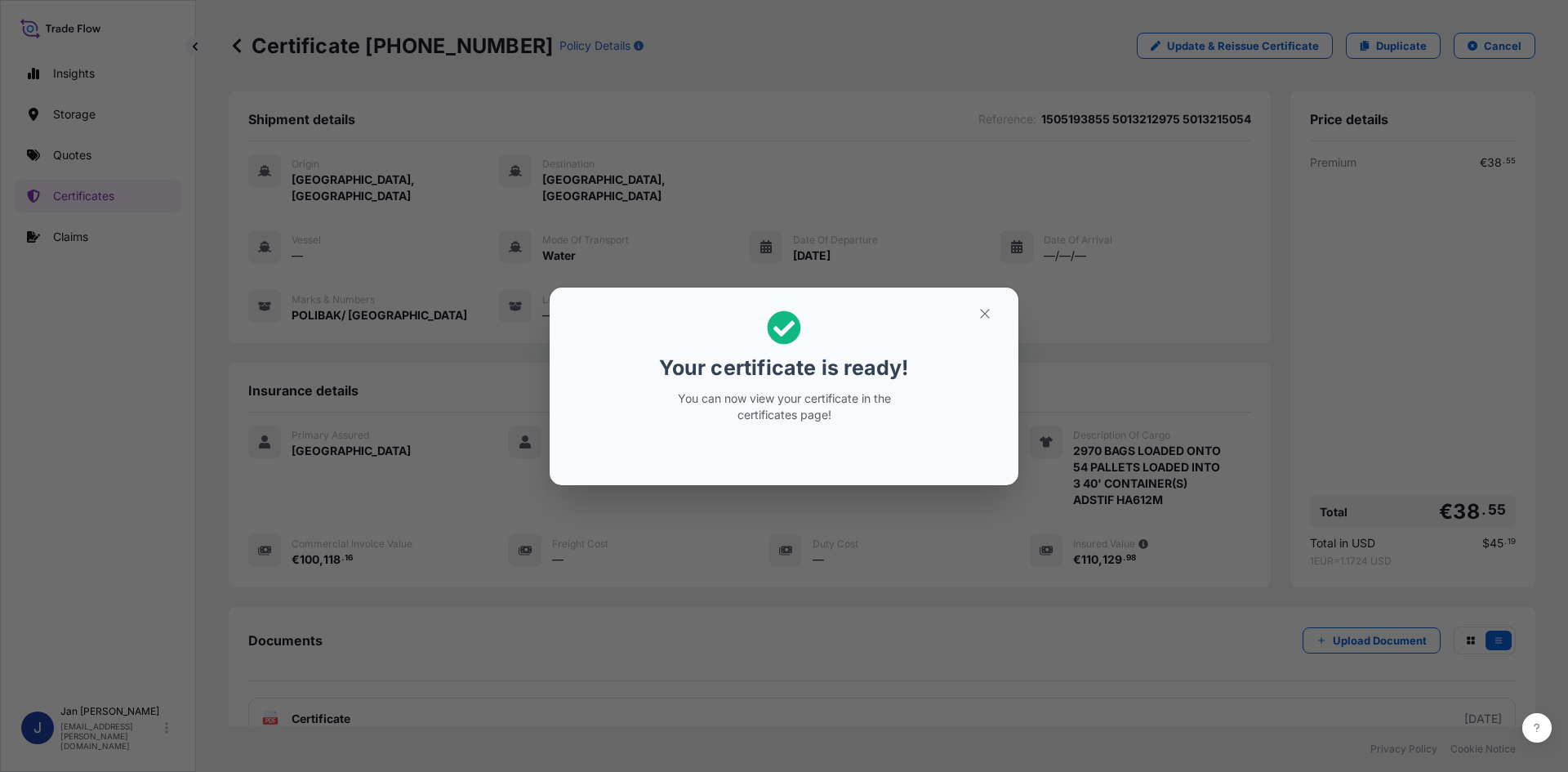
click at [915, 107] on div "Your certificate is ready! You can now view your certificate in the certificate…" at bounding box center [784, 386] width 1568 height 772
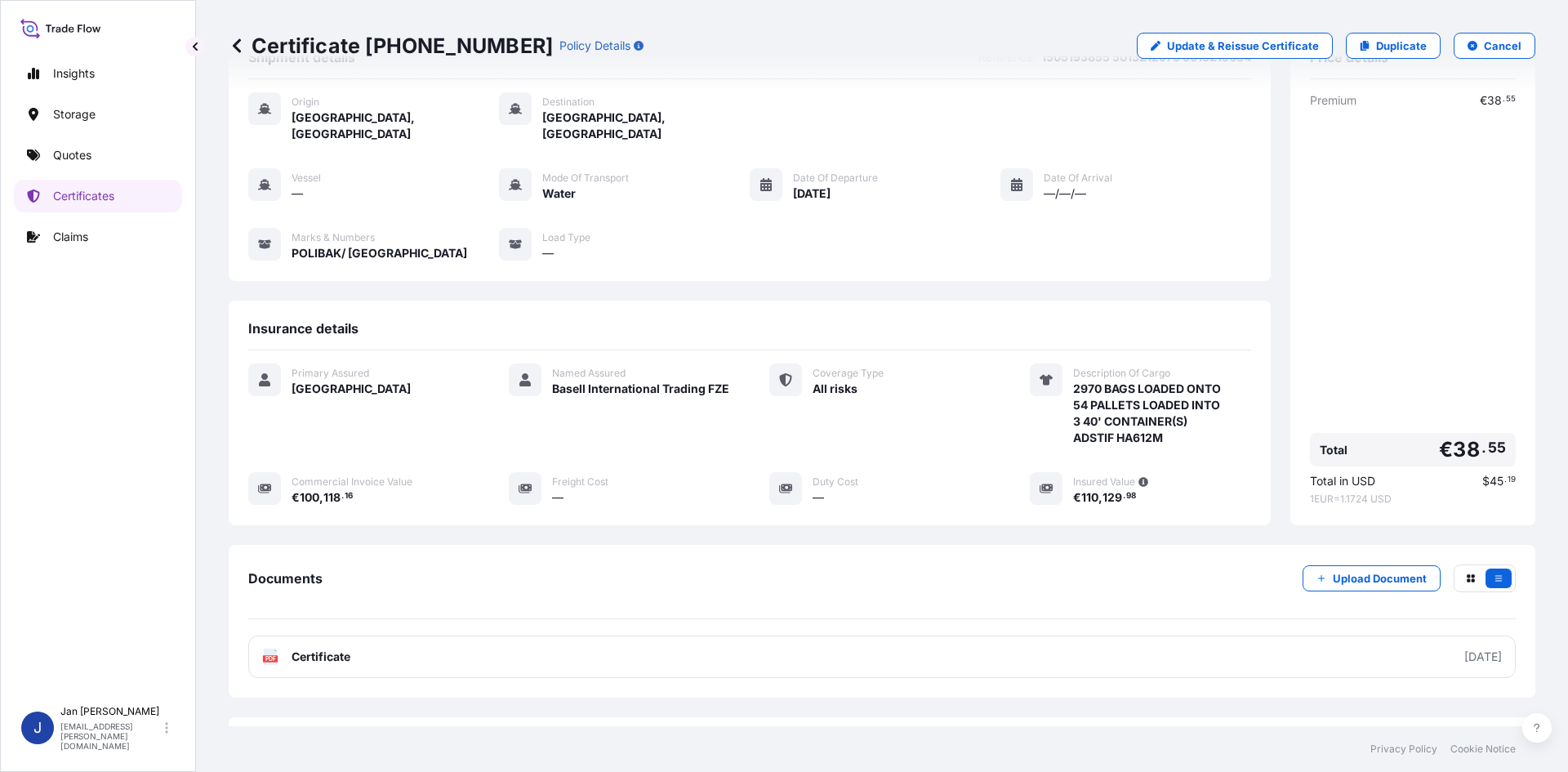
scroll to position [119, 0]
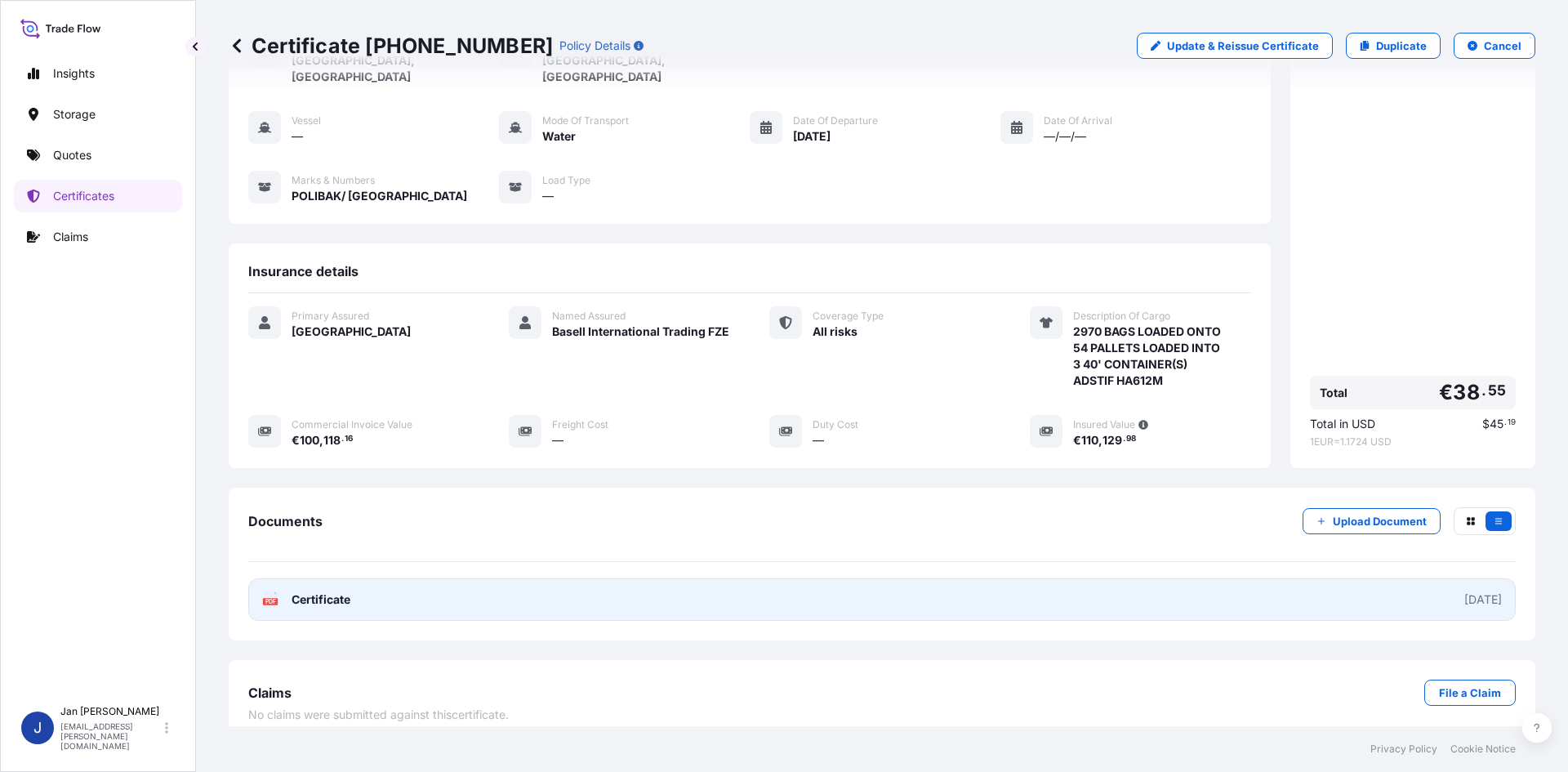
click at [486, 579] on link "PDF Certificate [DATE]" at bounding box center [882, 600] width 1268 height 42
click at [670, 591] on link "PDF Certificate [DATE]" at bounding box center [882, 600] width 1268 height 42
